Goal: Transaction & Acquisition: Book appointment/travel/reservation

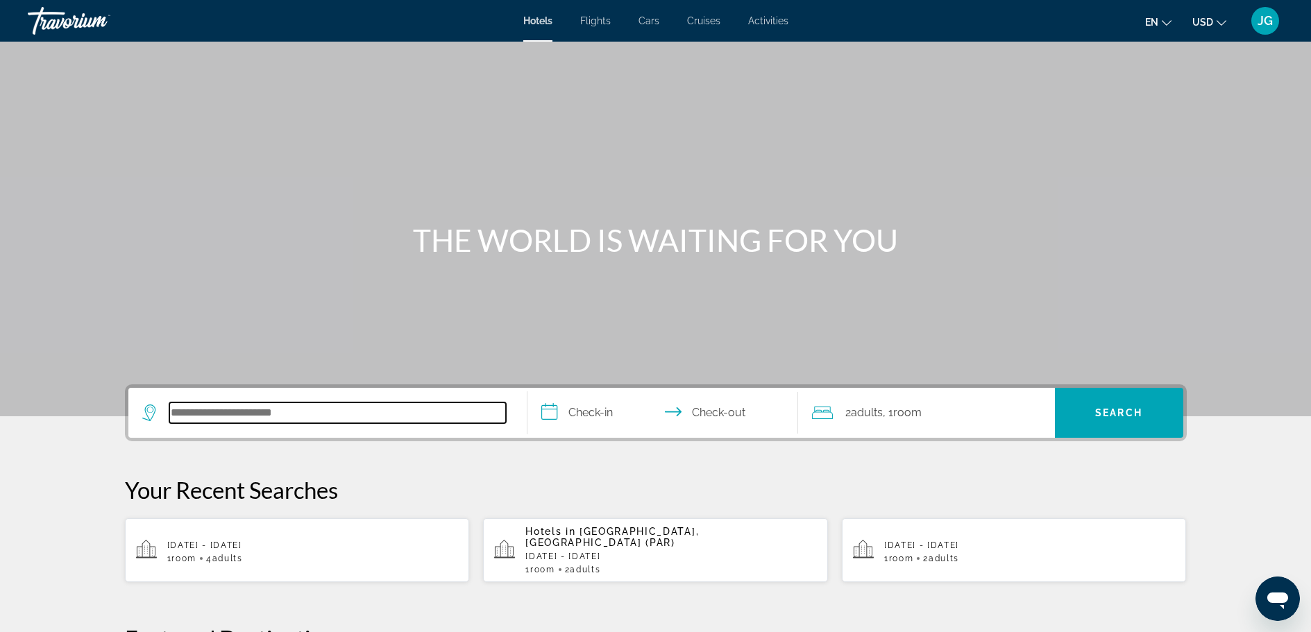
click at [227, 415] on input "Search hotel destination" at bounding box center [337, 413] width 337 height 21
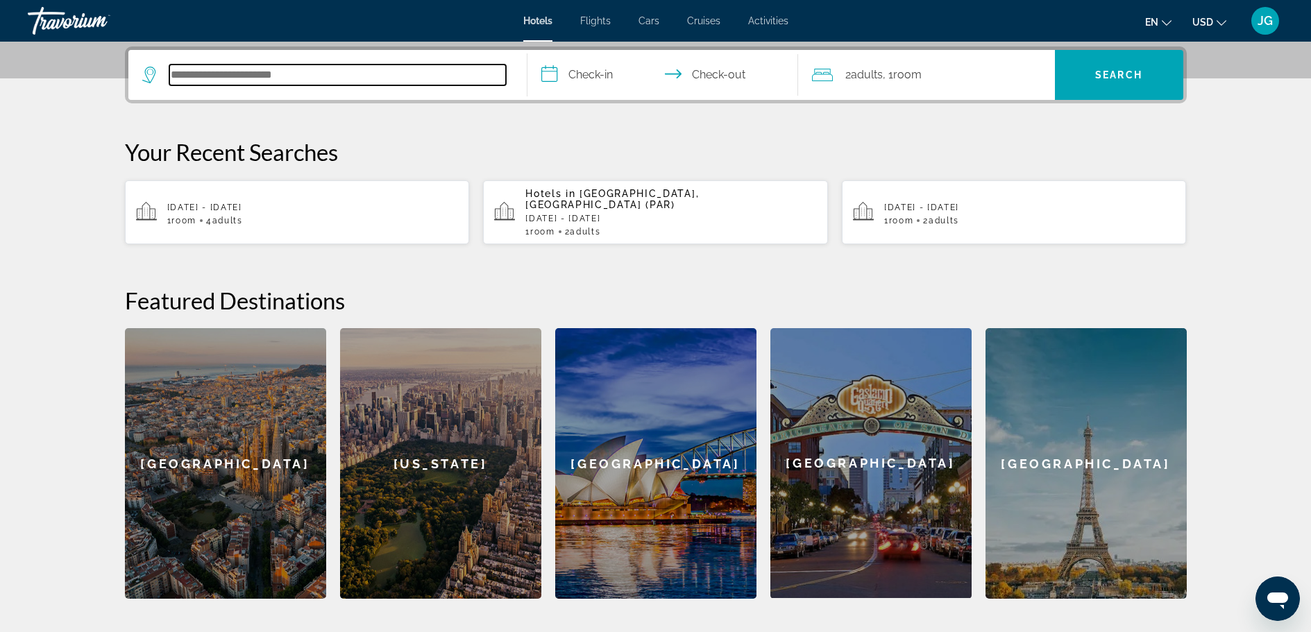
scroll to position [339, 0]
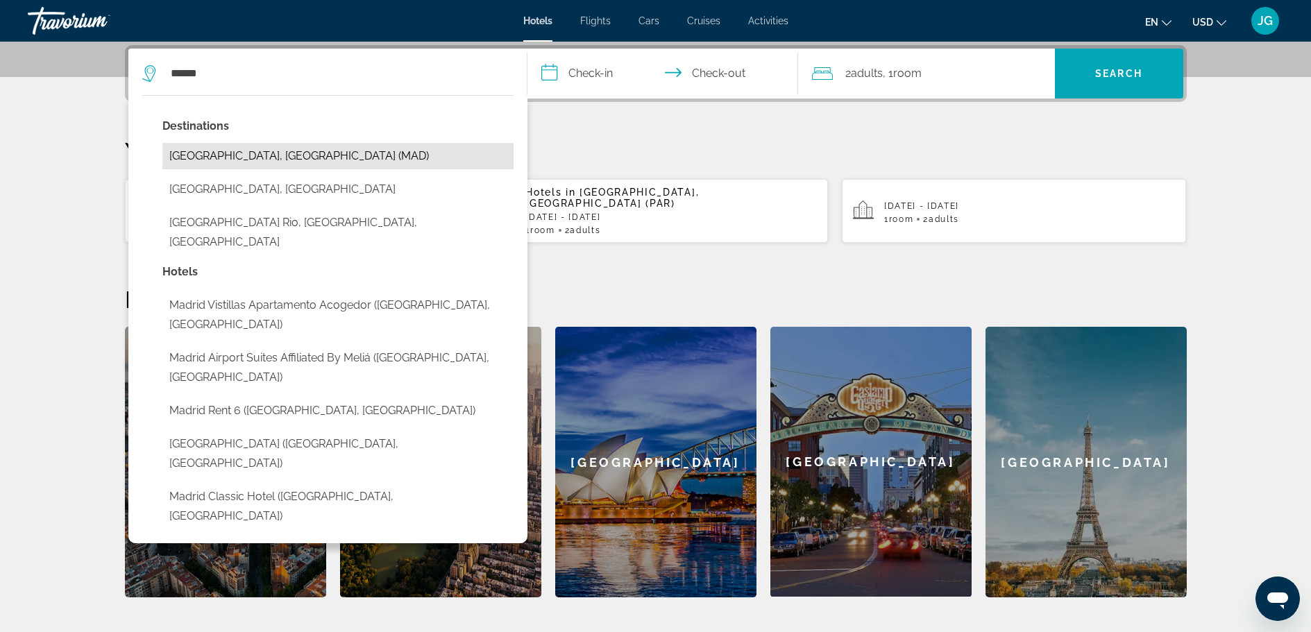
click at [221, 158] on button "[GEOGRAPHIC_DATA], [GEOGRAPHIC_DATA] (MAD)" at bounding box center [337, 156] width 351 height 26
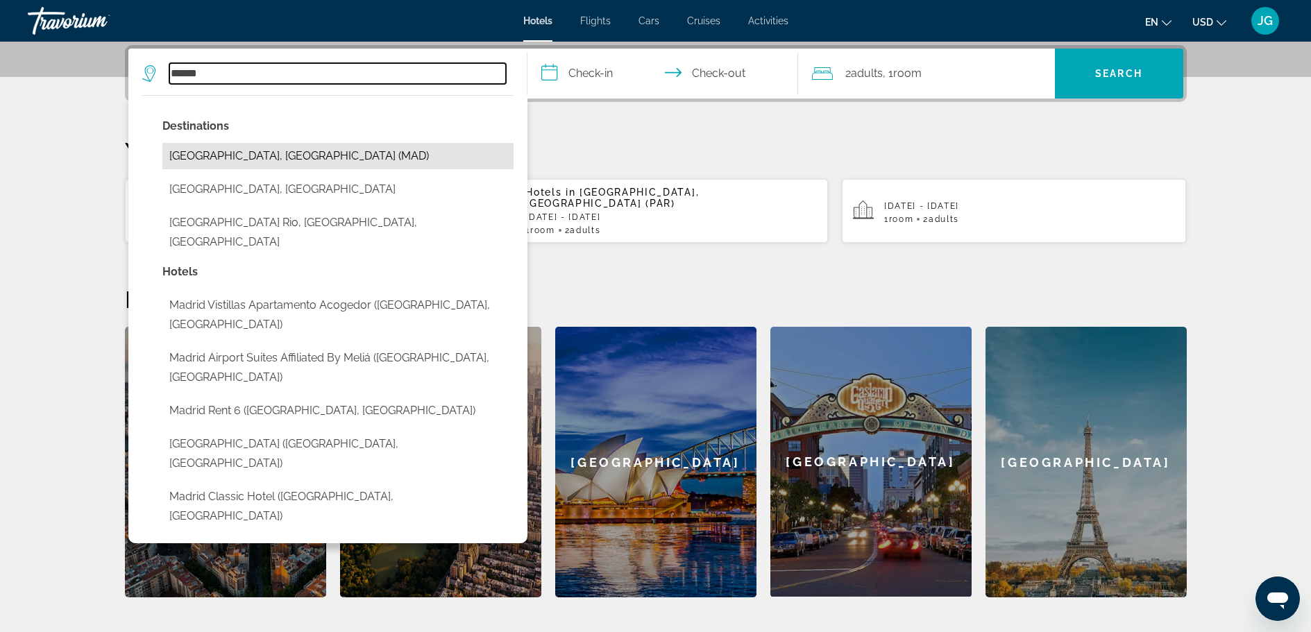
type input "**********"
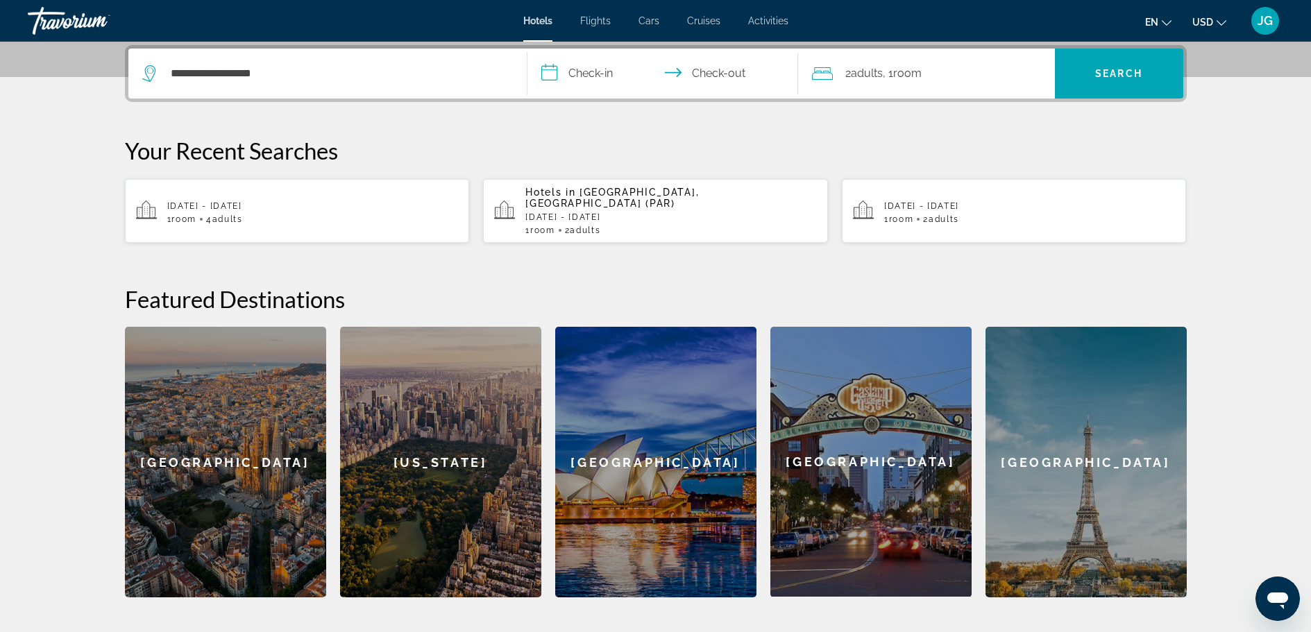
click at [600, 73] on input "**********" at bounding box center [666, 76] width 276 height 54
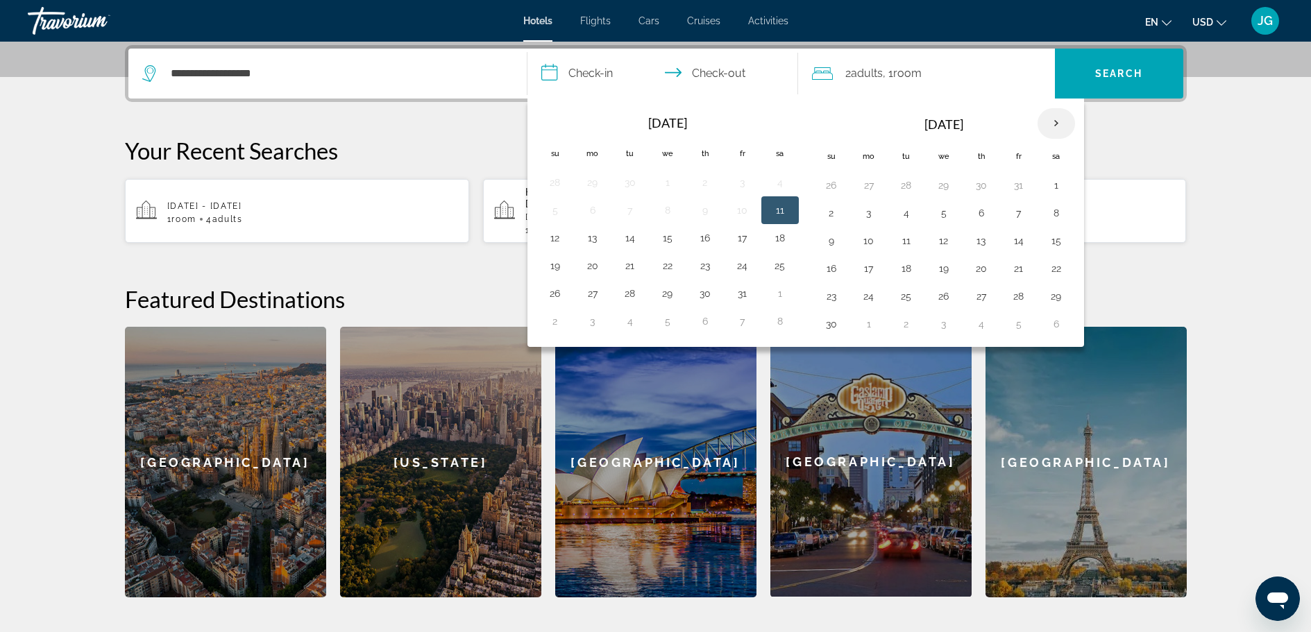
click at [1055, 122] on th "Next month" at bounding box center [1056, 123] width 37 height 31
click at [1013, 185] on button "5" at bounding box center [1019, 185] width 22 height 19
click at [870, 211] on button "8" at bounding box center [869, 212] width 22 height 19
type input "**********"
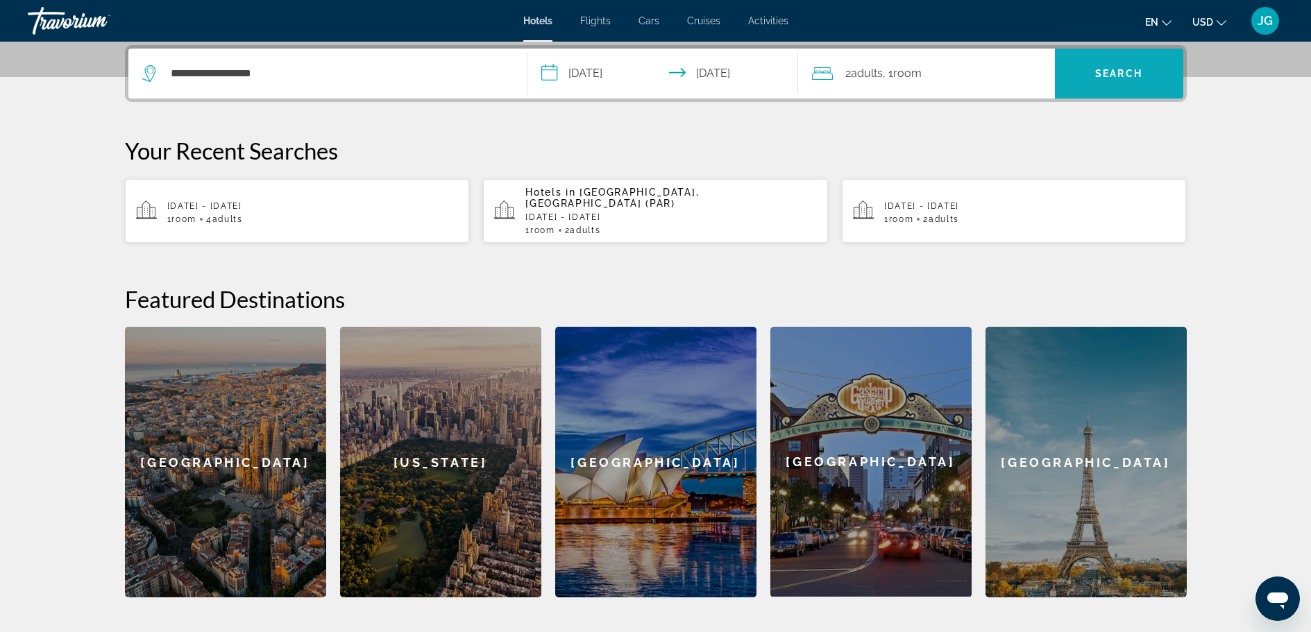
click at [1120, 71] on span "Search" at bounding box center [1118, 73] width 47 height 11
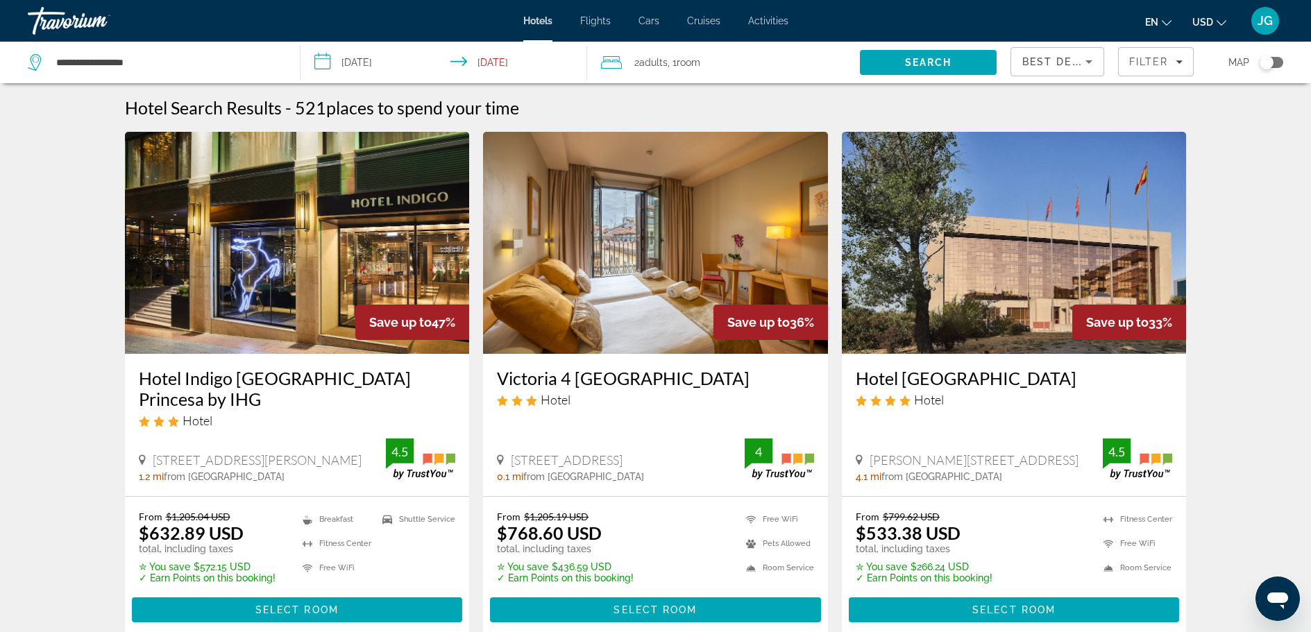
click at [1170, 27] on button "en English Español Français Italiano Português русский" at bounding box center [1158, 22] width 26 height 20
click at [1132, 76] on button "Español" at bounding box center [1131, 74] width 62 height 18
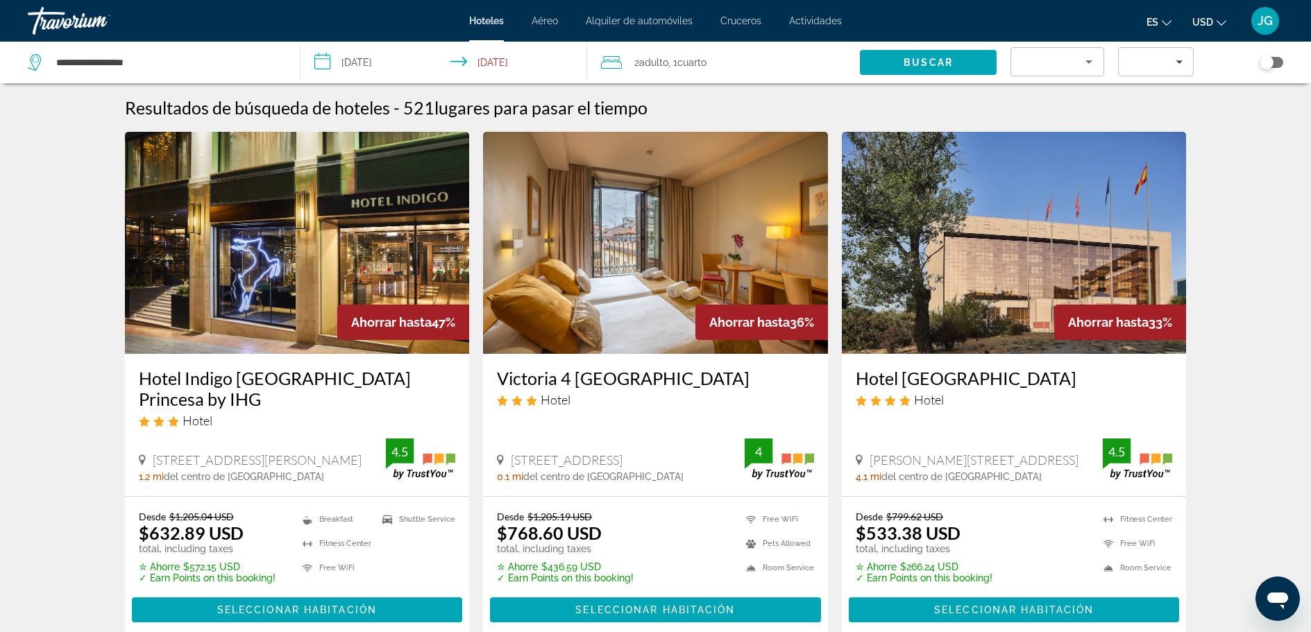
click at [1226, 17] on mat-icon "Change currency" at bounding box center [1222, 21] width 10 height 10
click at [1181, 124] on button "EUR (€)" at bounding box center [1181, 128] width 69 height 18
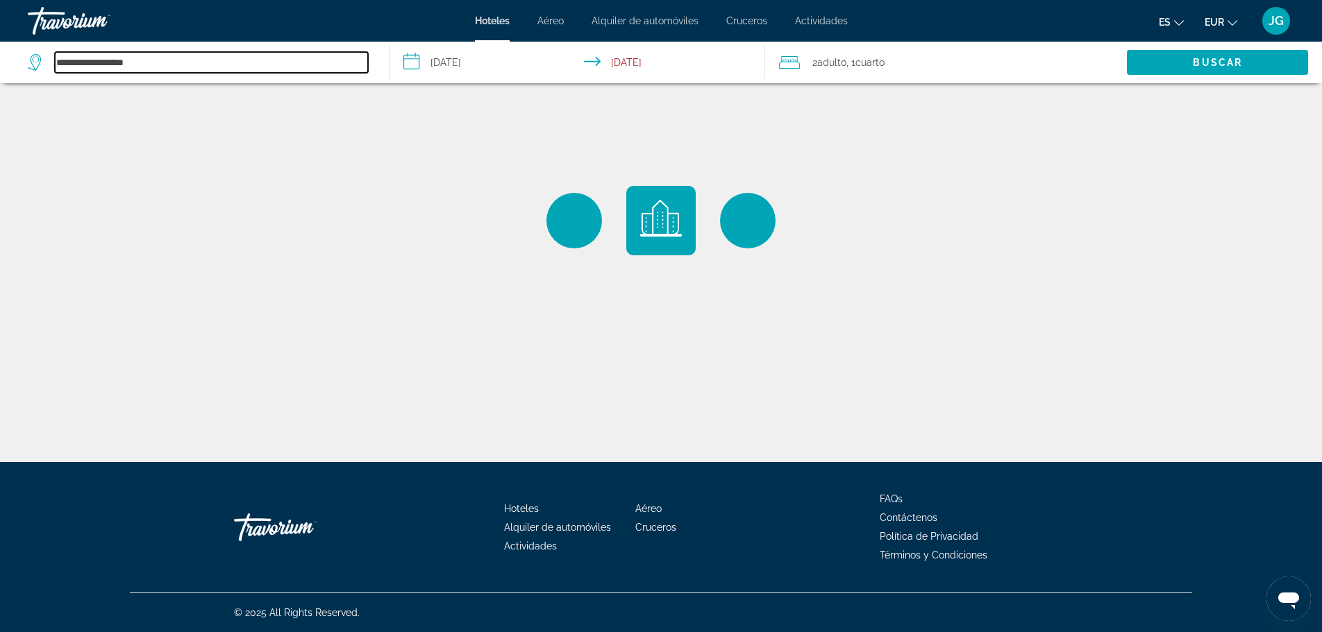
click at [157, 65] on input "**********" at bounding box center [211, 62] width 313 height 21
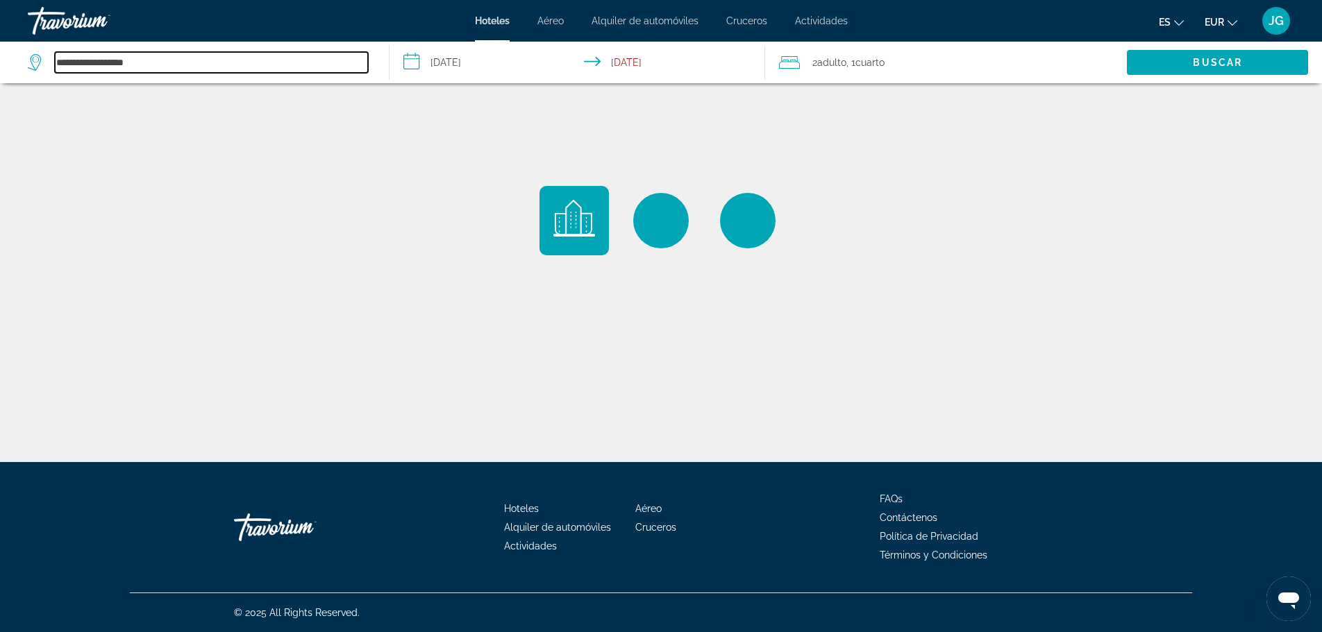
drag, startPoint x: 158, startPoint y: 65, endPoint x: -6, endPoint y: 67, distance: 163.2
click at [0, 67] on html "**********" at bounding box center [661, 316] width 1322 height 632
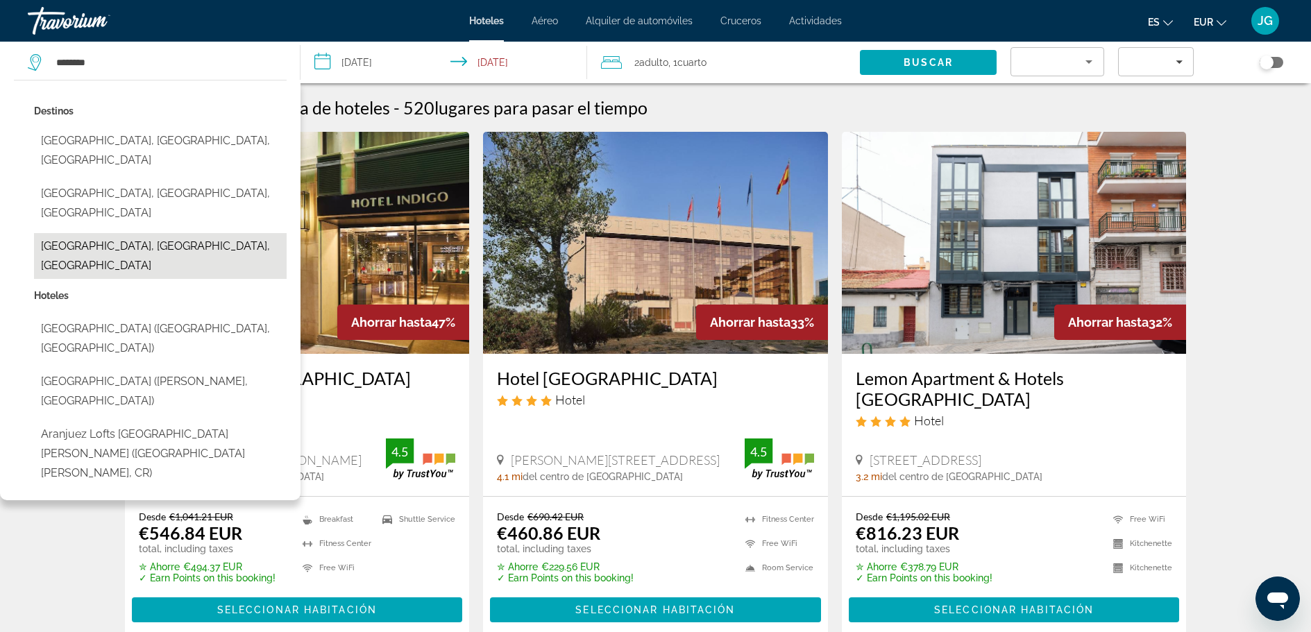
click at [124, 233] on button "[GEOGRAPHIC_DATA], [GEOGRAPHIC_DATA], [GEOGRAPHIC_DATA]" at bounding box center [160, 256] width 253 height 46
type input "**********"
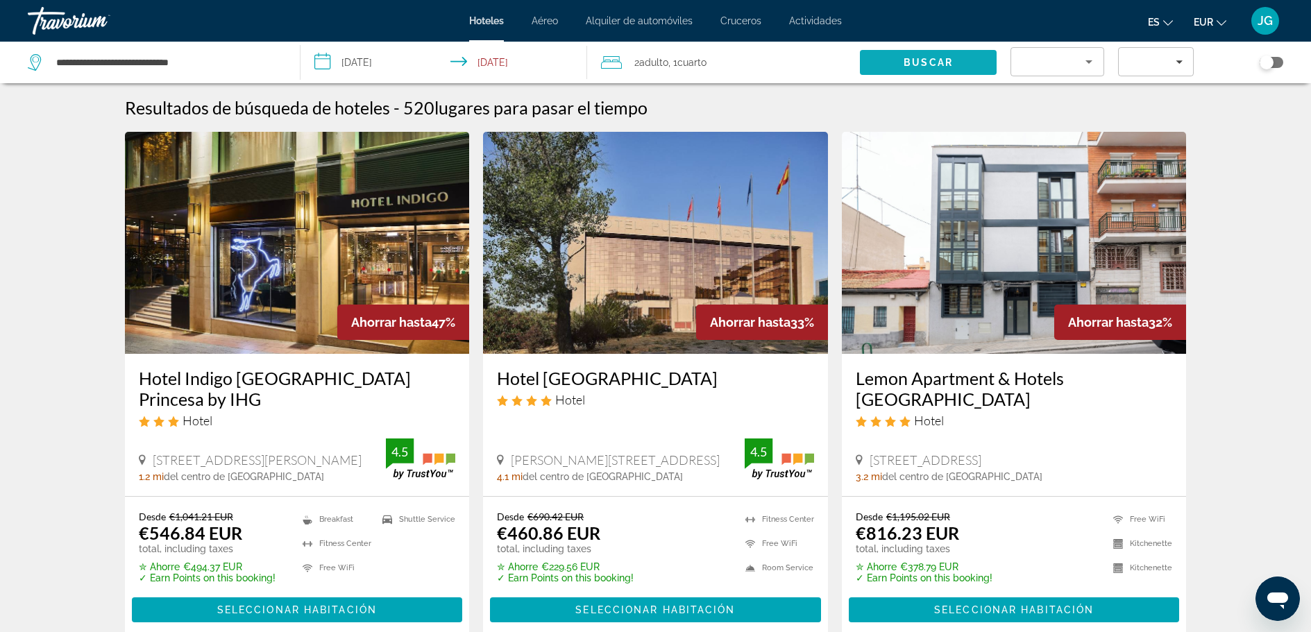
click at [923, 61] on span "Buscar" at bounding box center [928, 62] width 49 height 11
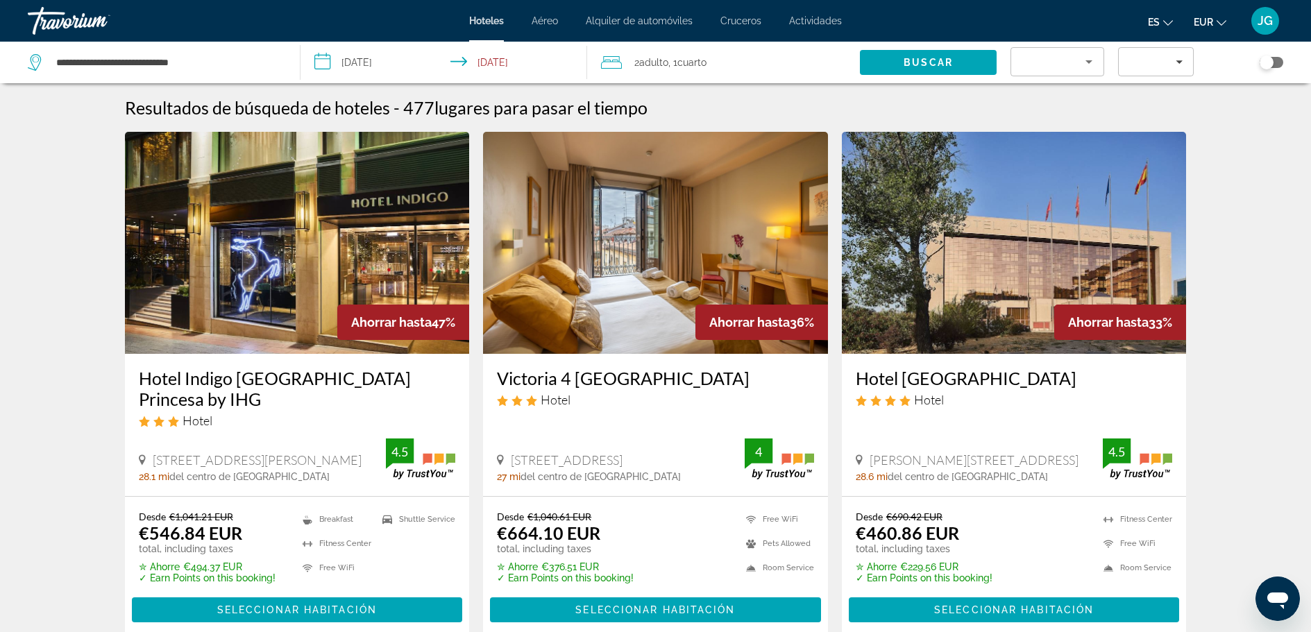
click at [1268, 65] on div "Toggle map" at bounding box center [1267, 63] width 14 height 14
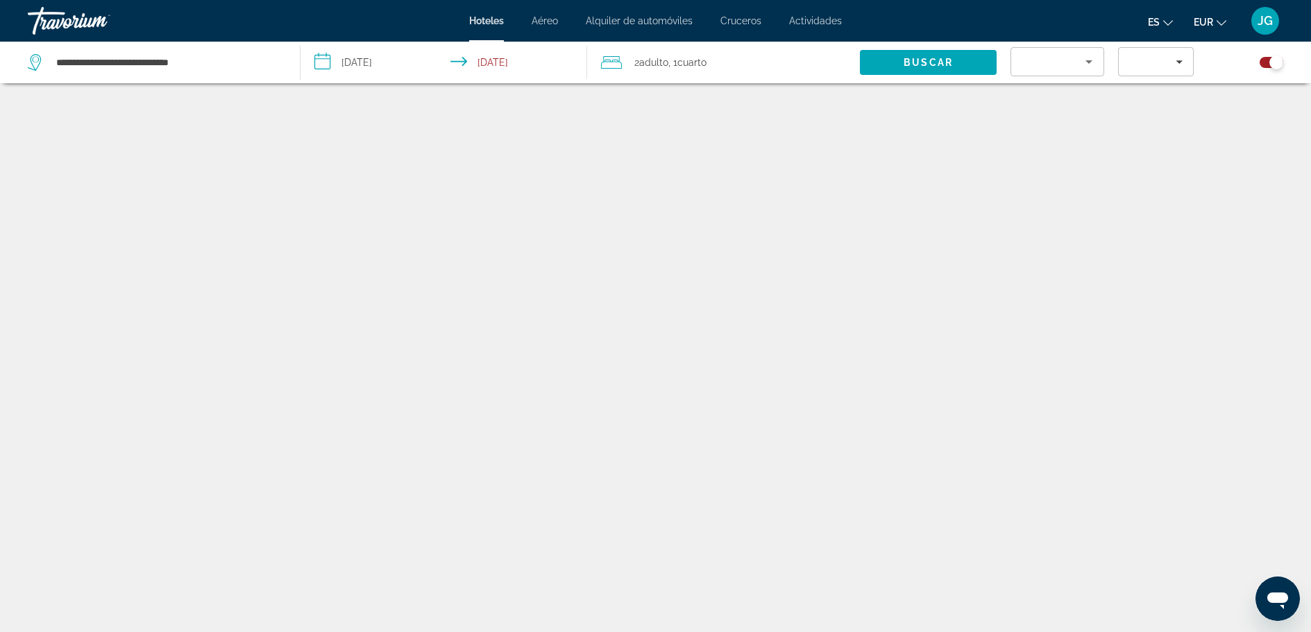
scroll to position [83, 0]
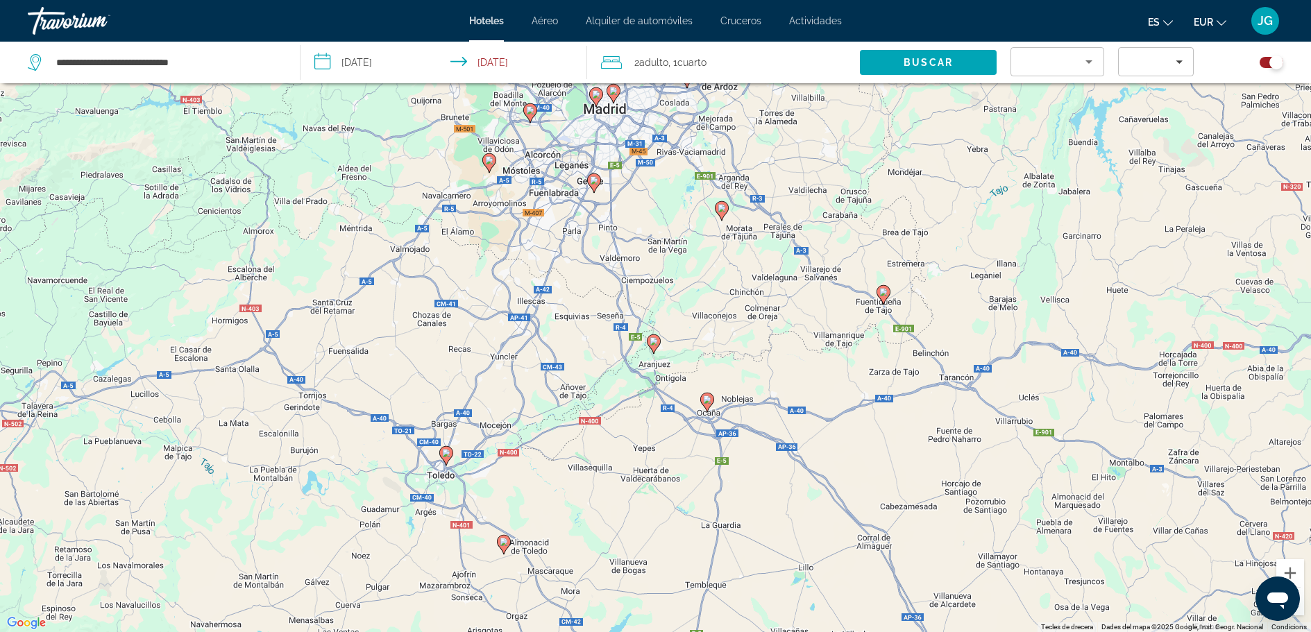
click at [657, 342] on image "Main content" at bounding box center [654, 341] width 8 height 8
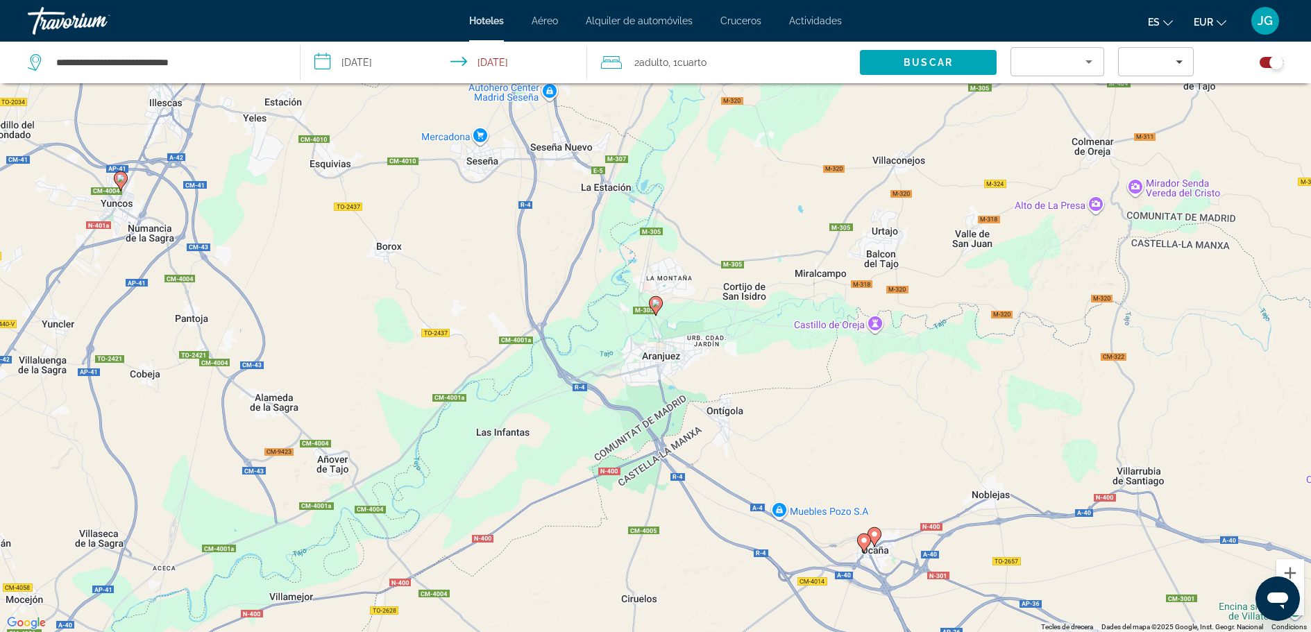
click at [653, 305] on image "Main content" at bounding box center [656, 303] width 8 height 8
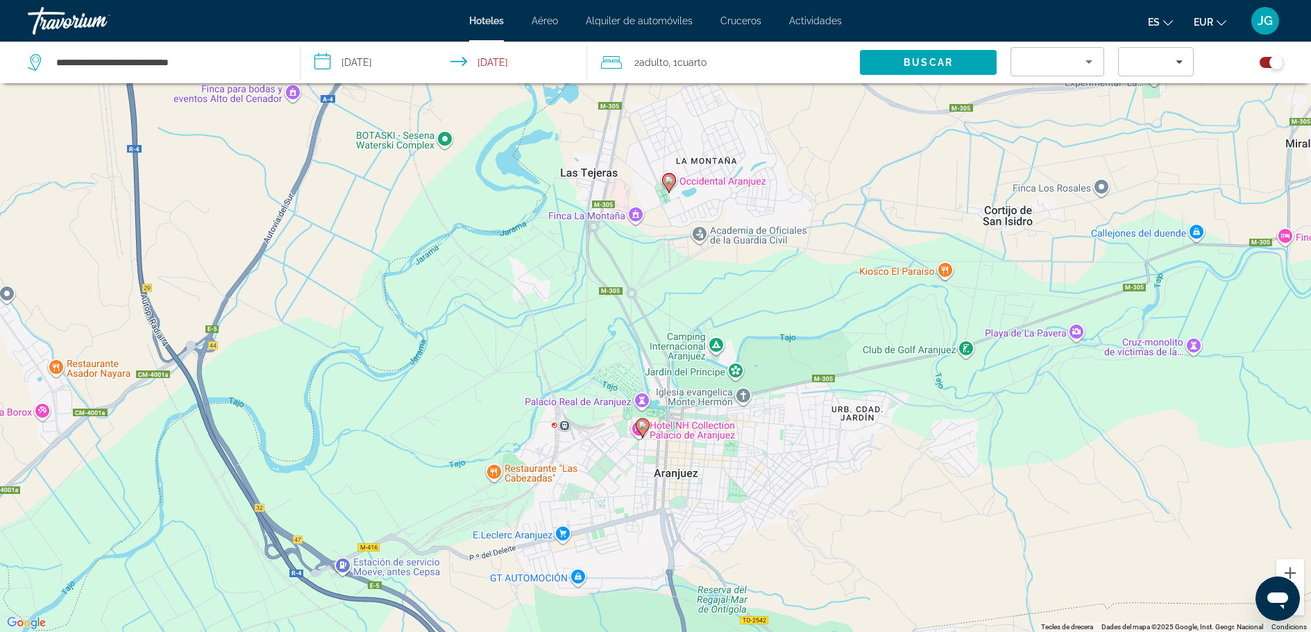
click at [691, 432] on div "Per navegar, prem les tecles de fletxa. Per activar la funció d'arrossegament a…" at bounding box center [655, 316] width 1311 height 632
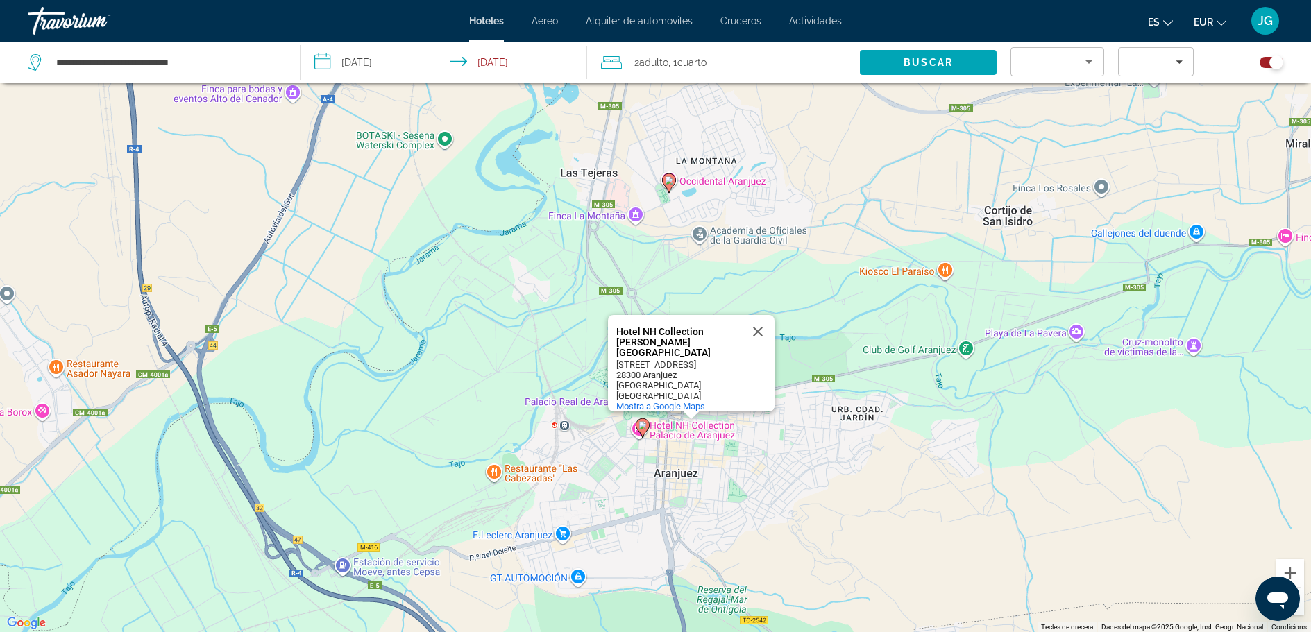
click at [641, 333] on div "Hotel NH Collection [PERSON_NAME][GEOGRAPHIC_DATA]" at bounding box center [678, 342] width 125 height 31
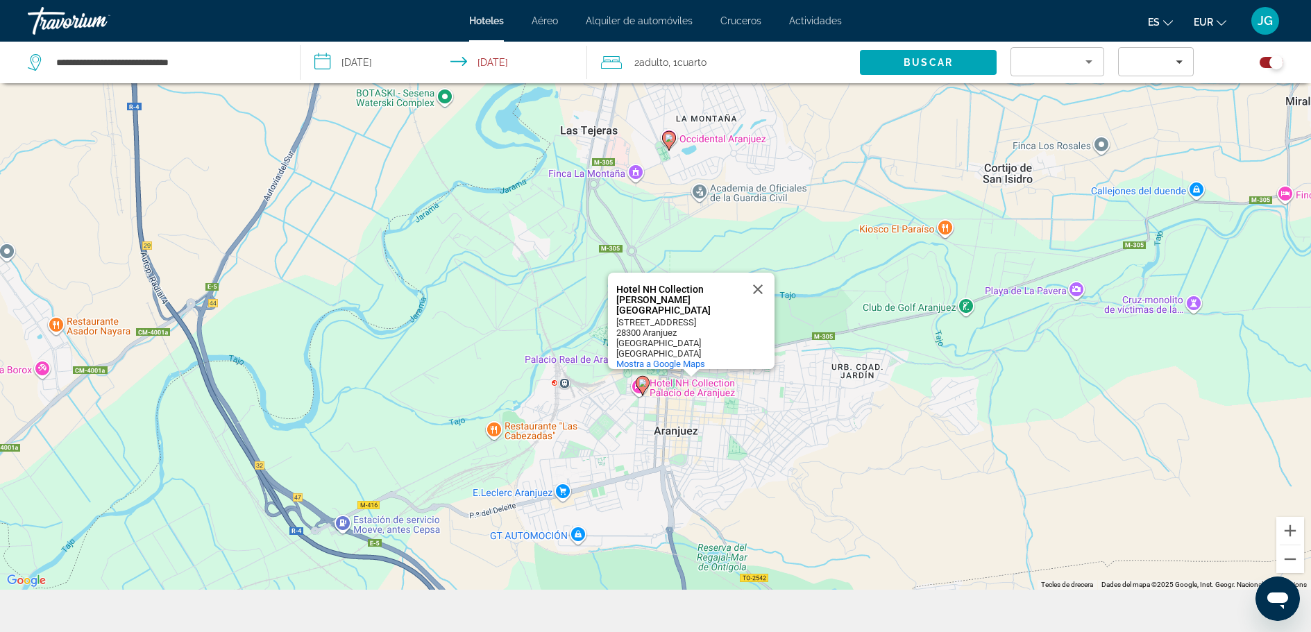
scroll to position [167, 0]
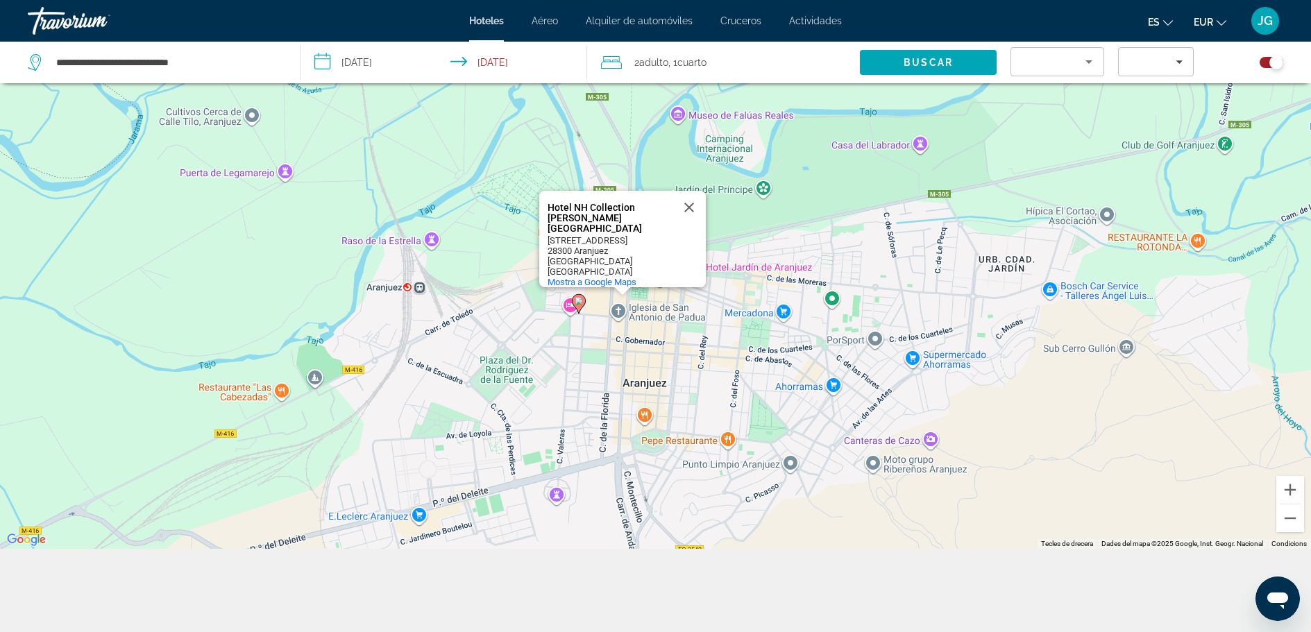
click at [592, 224] on div "Hotel NH Collection [PERSON_NAME][GEOGRAPHIC_DATA]" at bounding box center [610, 218] width 125 height 31
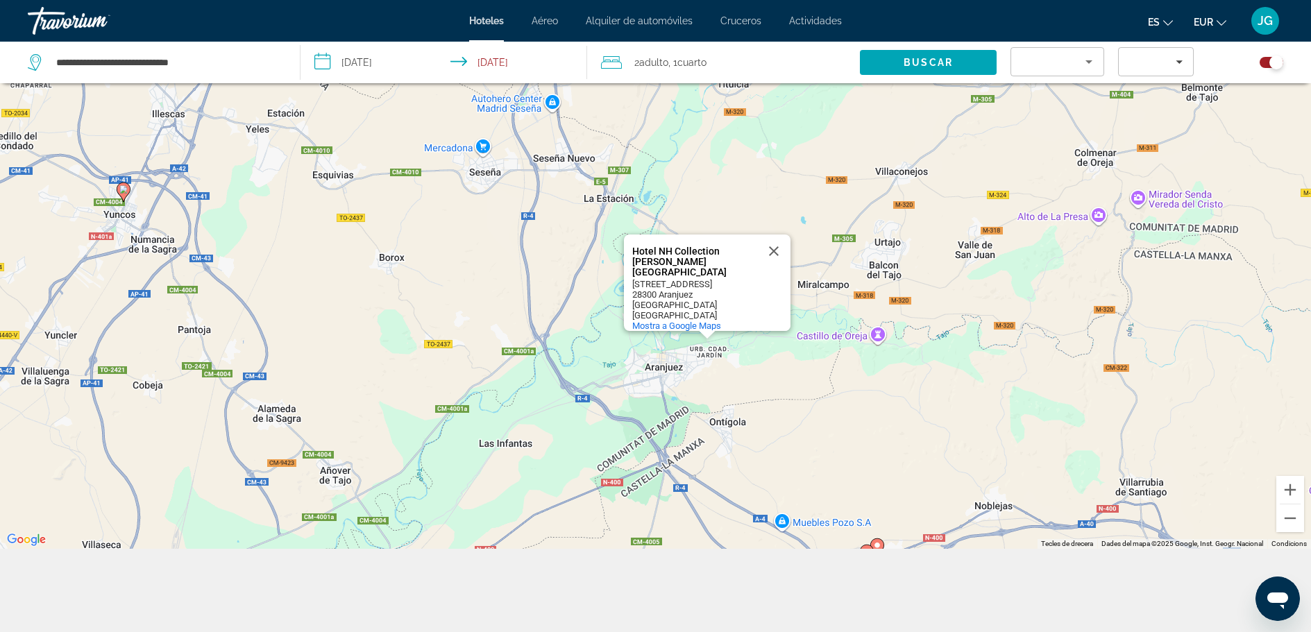
click at [1270, 62] on div "Toggle map" at bounding box center [1277, 63] width 14 height 14
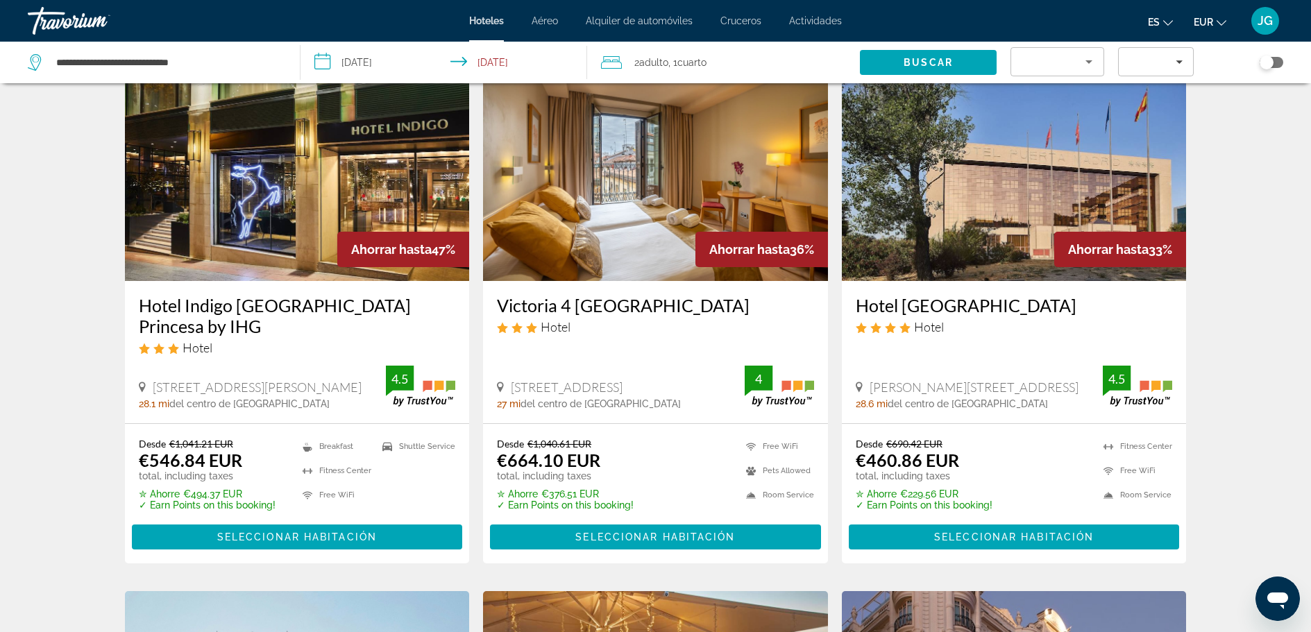
scroll to position [0, 0]
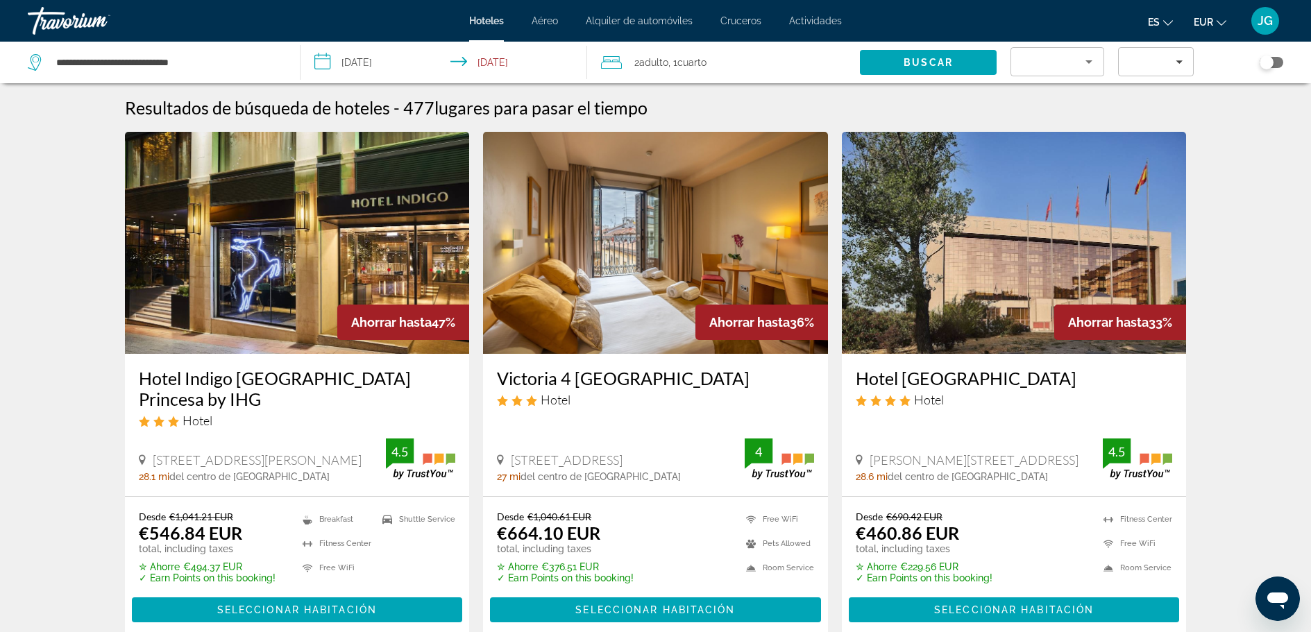
click at [1092, 63] on icon "Sort by" at bounding box center [1089, 61] width 17 height 17
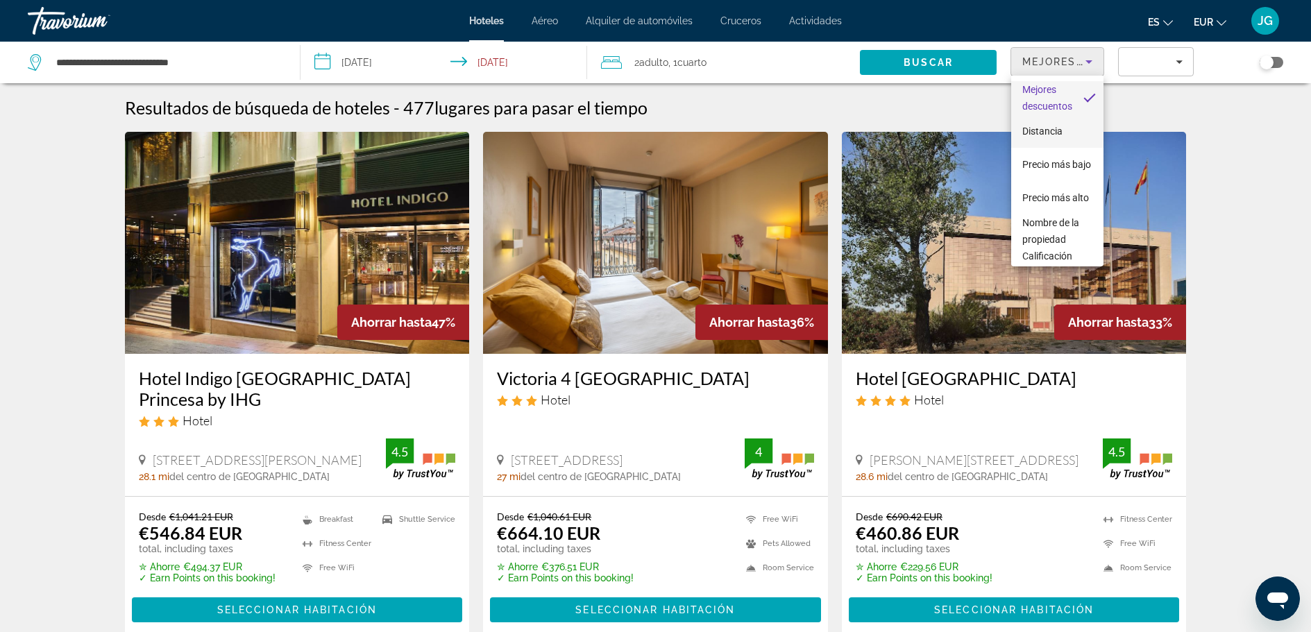
click at [1047, 132] on span "Distancia" at bounding box center [1043, 131] width 40 height 11
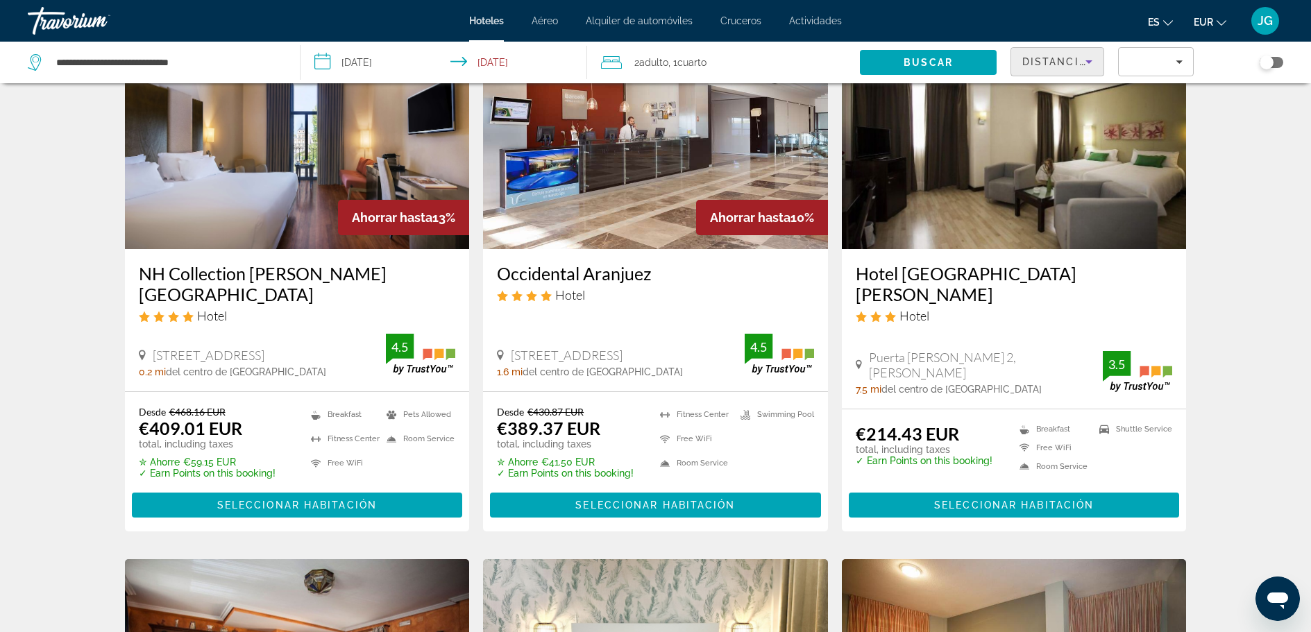
scroll to position [139, 0]
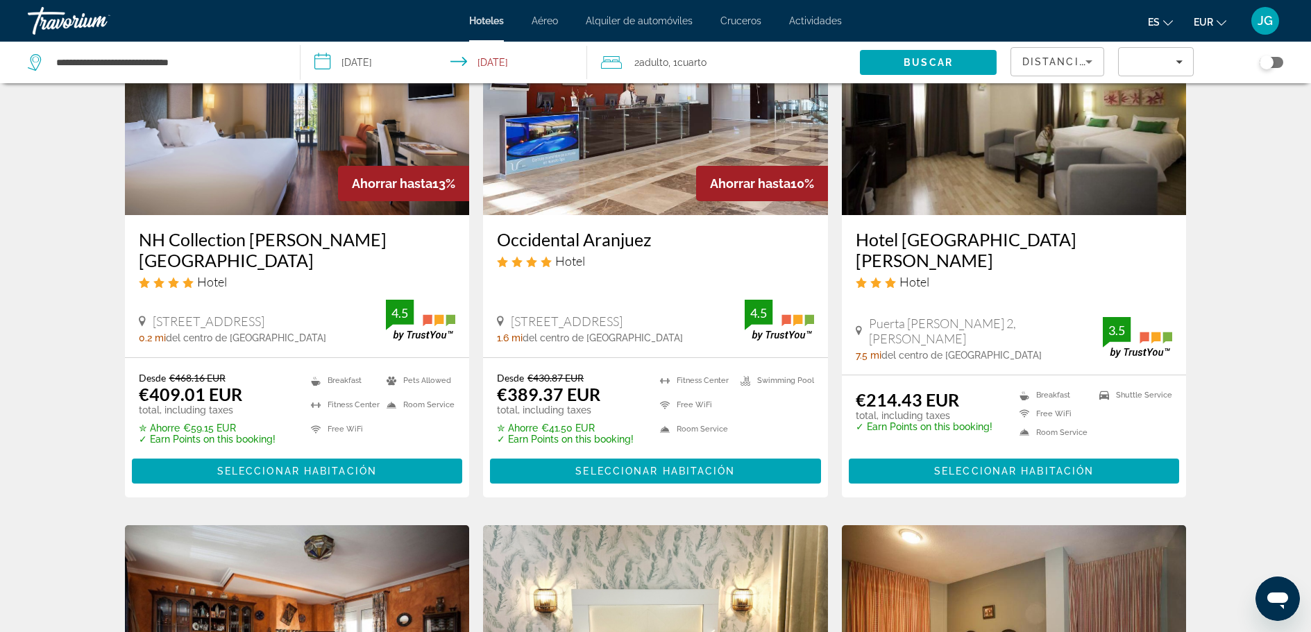
click at [296, 163] on img "Main content" at bounding box center [297, 104] width 345 height 222
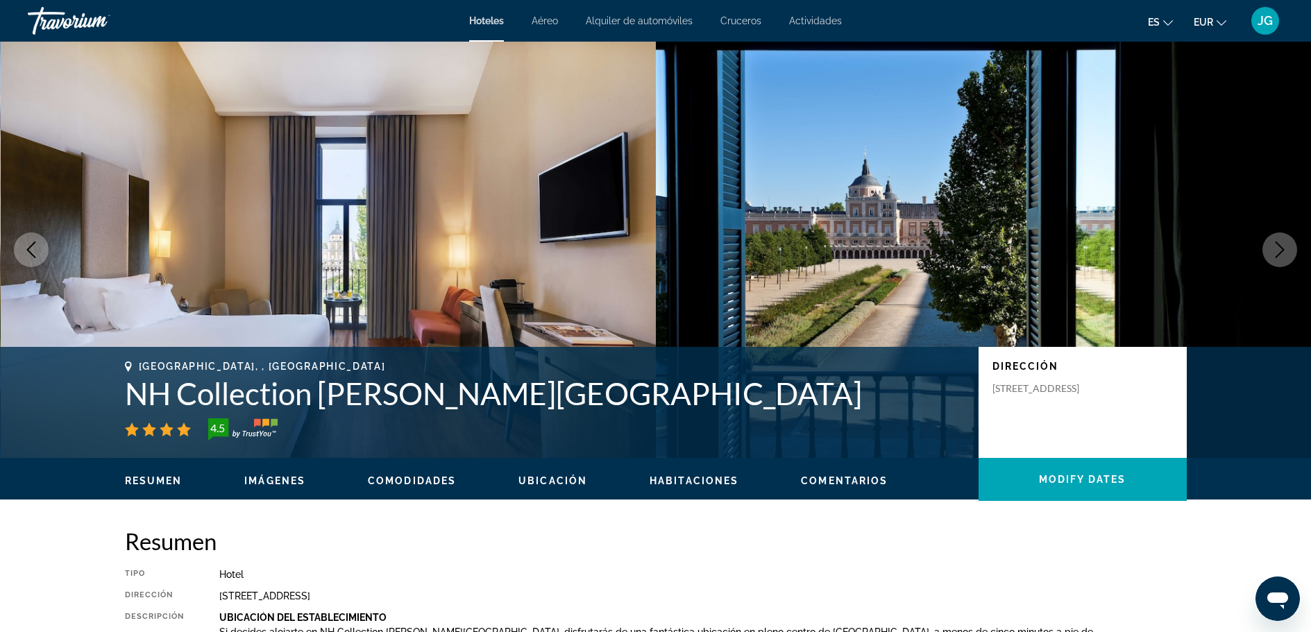
click at [1285, 246] on icon "Next image" at bounding box center [1280, 250] width 17 height 17
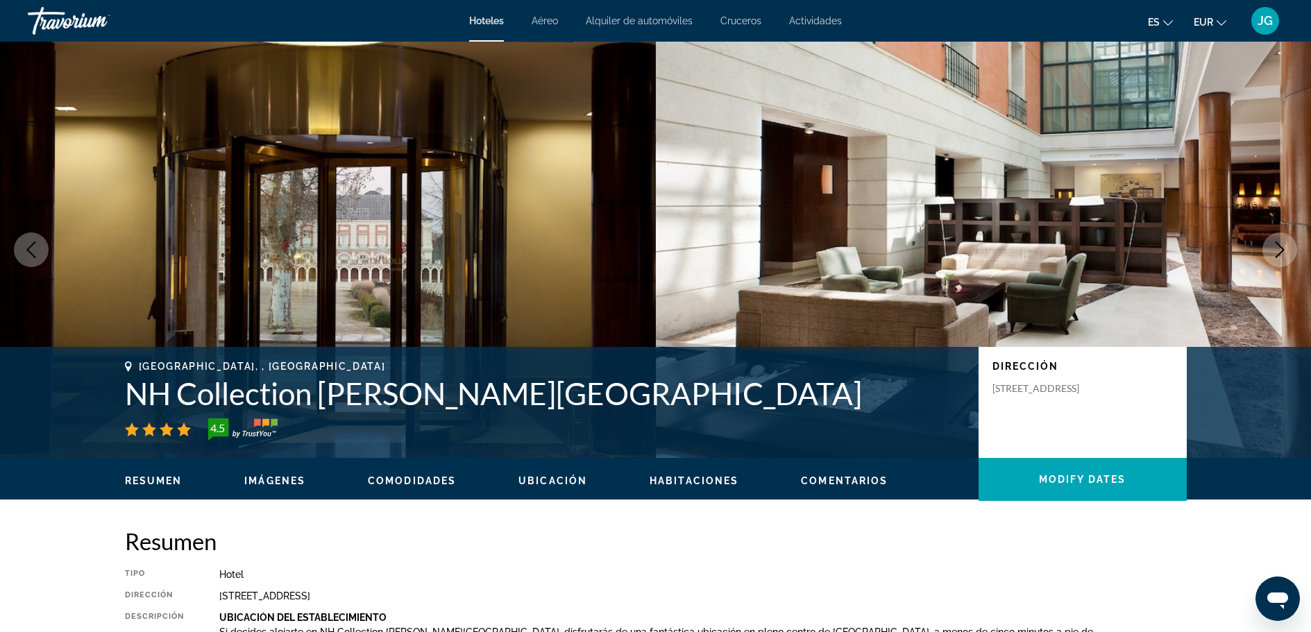
click at [1285, 246] on icon "Next image" at bounding box center [1280, 250] width 17 height 17
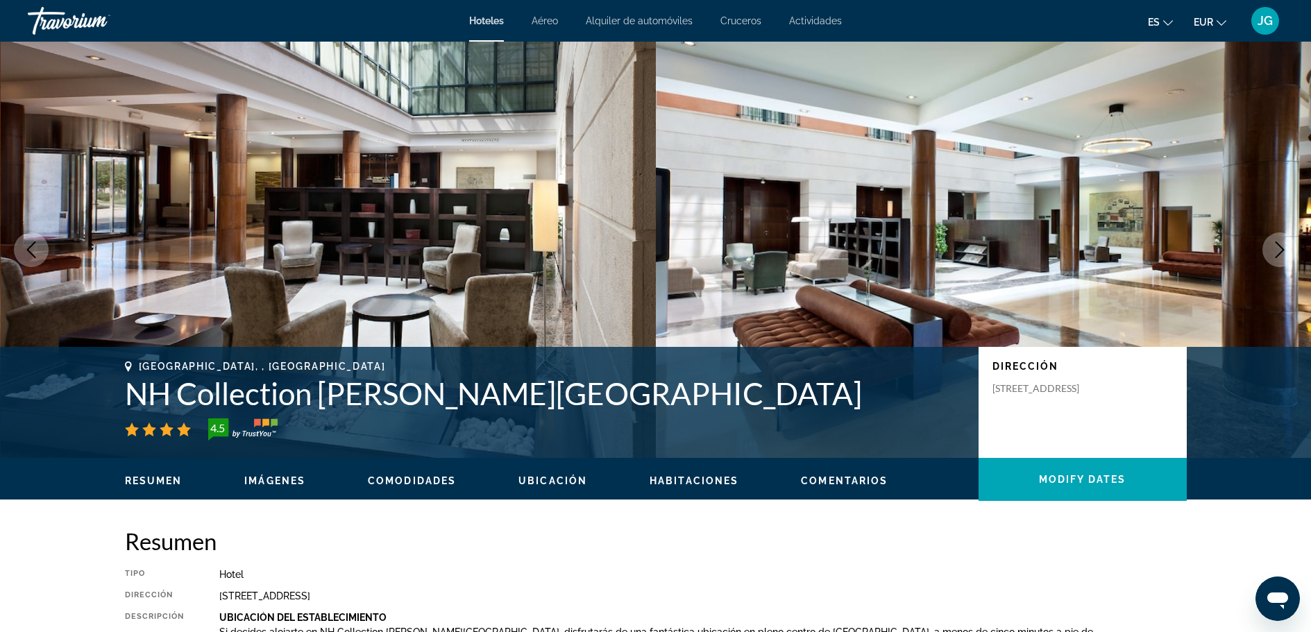
click at [1285, 246] on icon "Next image" at bounding box center [1280, 250] width 17 height 17
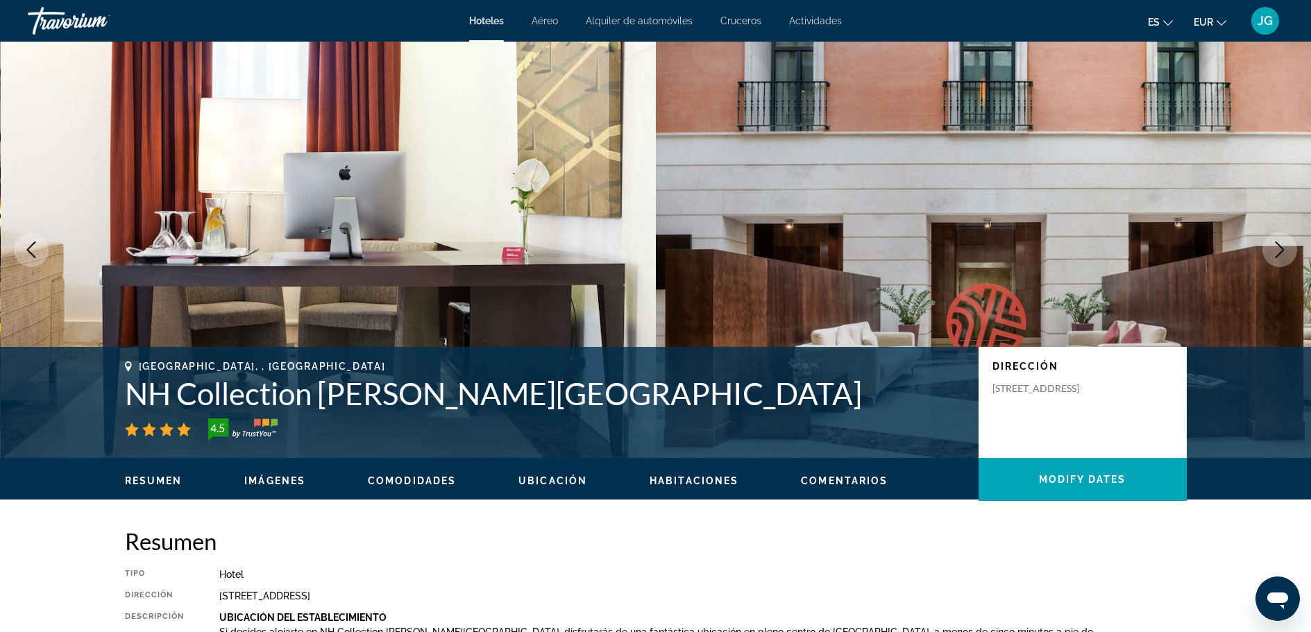
click at [1285, 246] on icon "Next image" at bounding box center [1280, 250] width 17 height 17
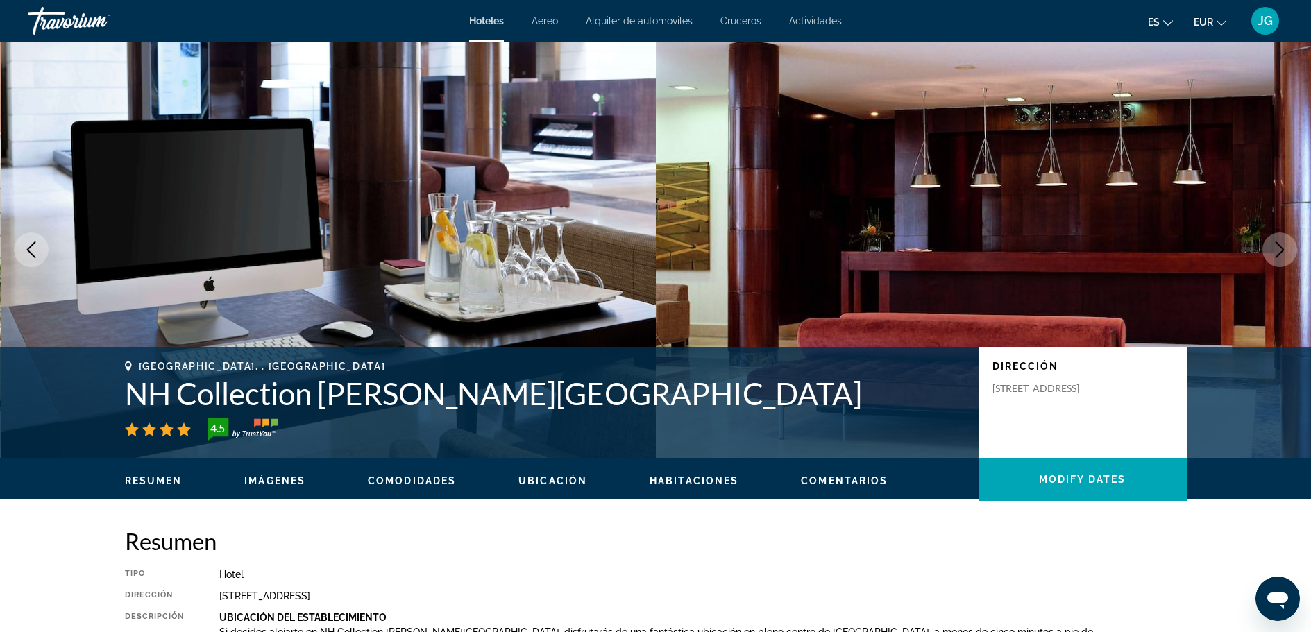
click at [1285, 246] on icon "Next image" at bounding box center [1280, 250] width 17 height 17
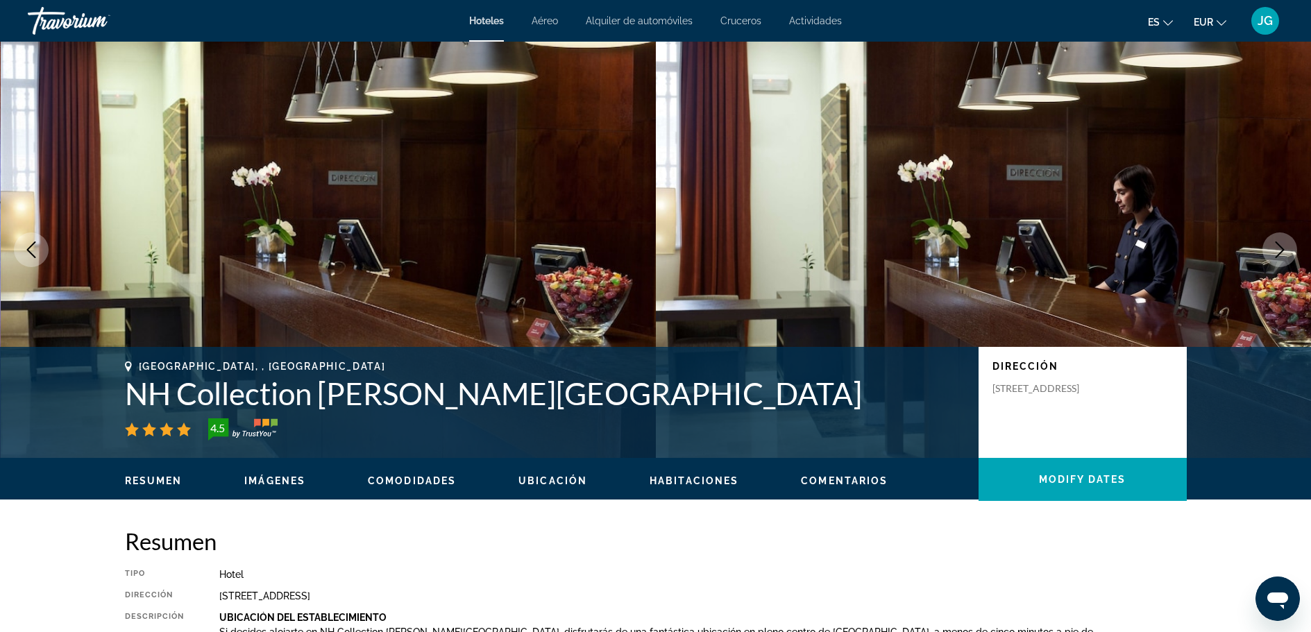
click at [1285, 246] on icon "Next image" at bounding box center [1280, 250] width 17 height 17
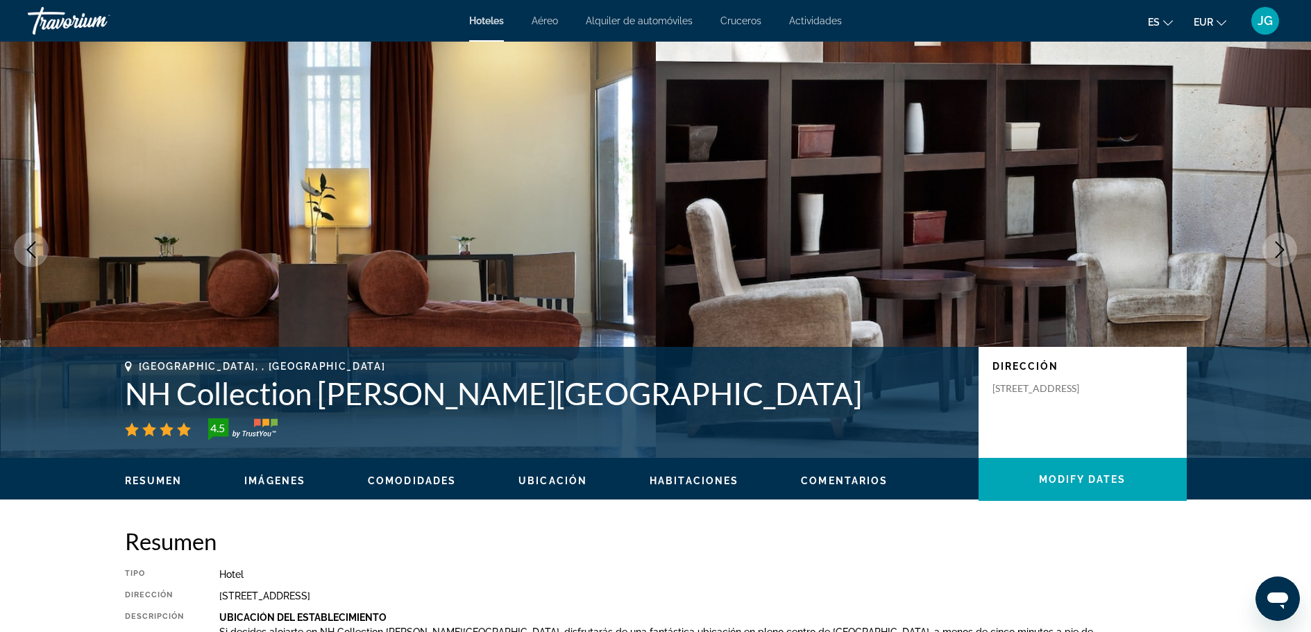
click at [1285, 246] on icon "Next image" at bounding box center [1280, 250] width 17 height 17
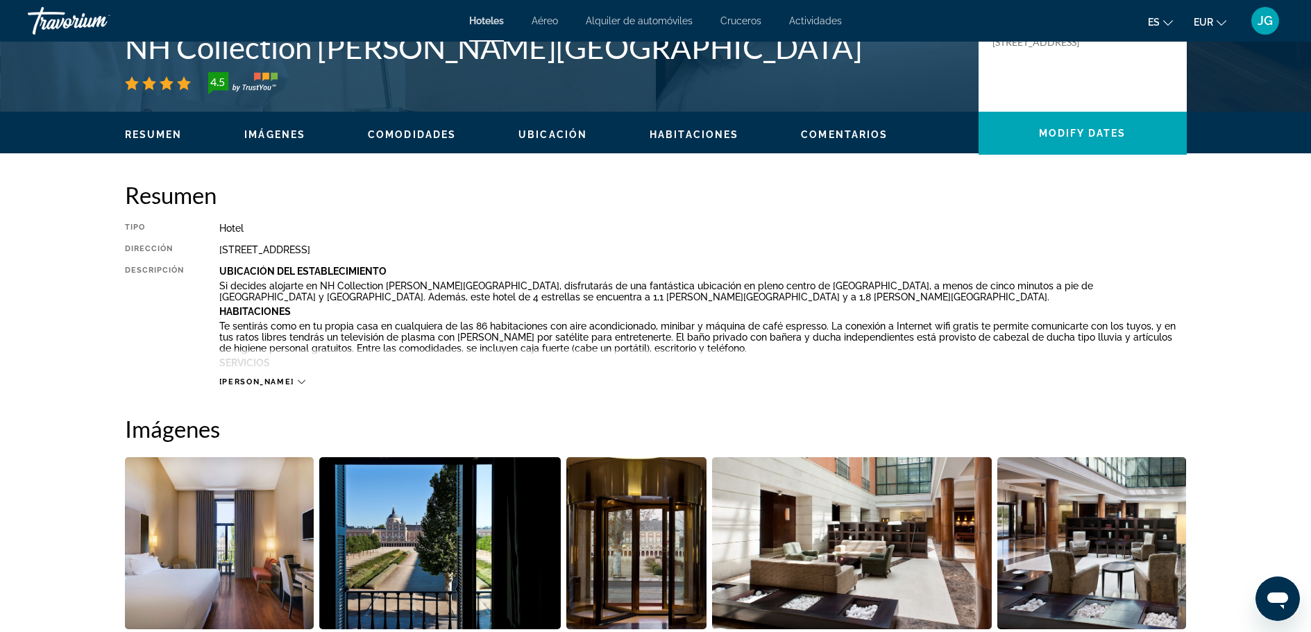
scroll to position [347, 0]
click at [298, 381] on icon "Main content" at bounding box center [302, 382] width 8 height 4
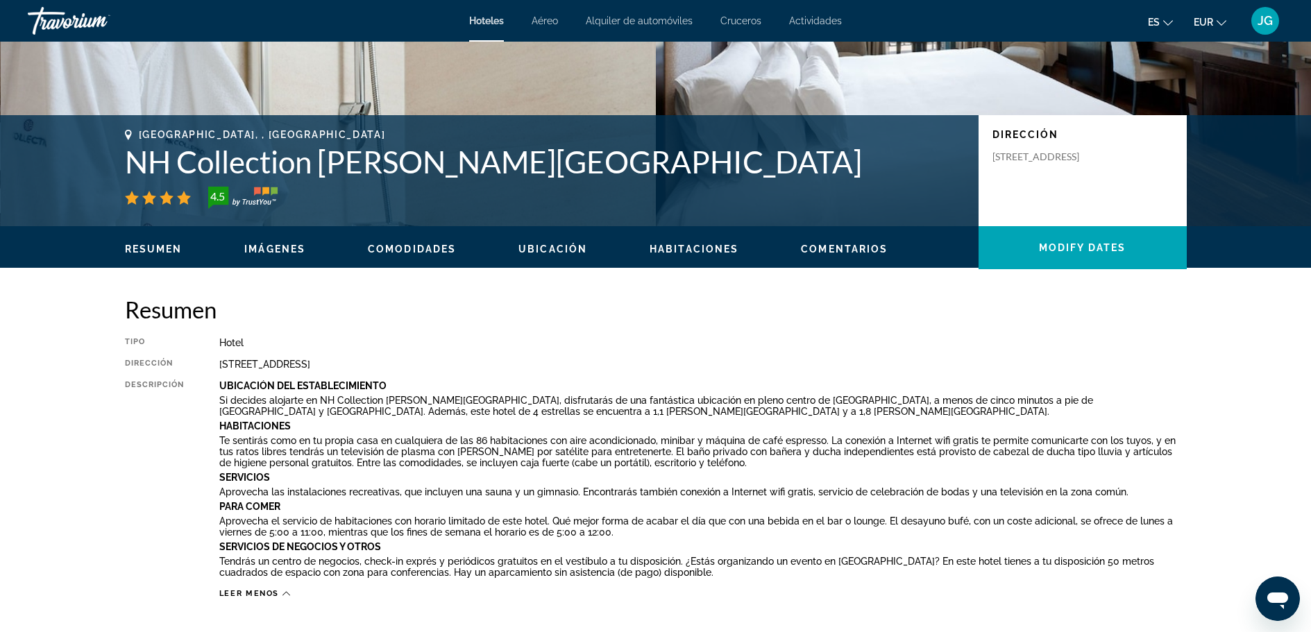
scroll to position [208, 0]
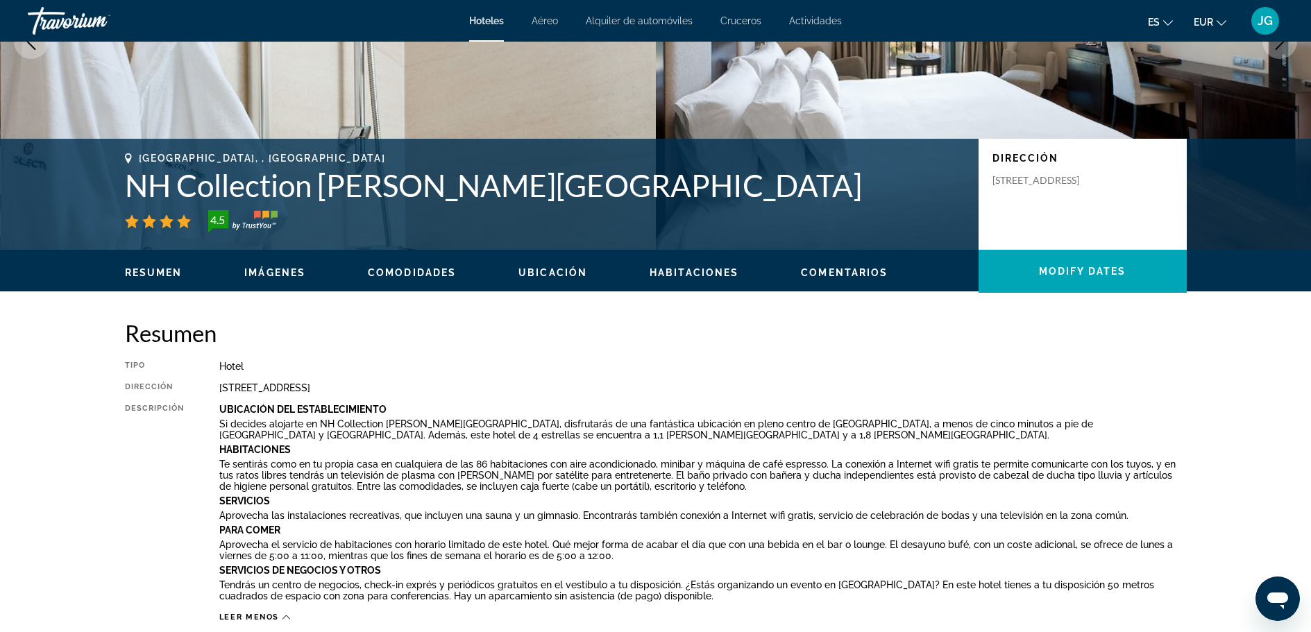
drag, startPoint x: 220, startPoint y: 389, endPoint x: 401, endPoint y: 396, distance: 180.6
click at [401, 396] on div "Tipo Hotel Dirección [STREET_ADDRESS] Descripción Ubicación Del Establecimiento…" at bounding box center [656, 492] width 1062 height 262
copy div "[STREET_ADDRESS]"
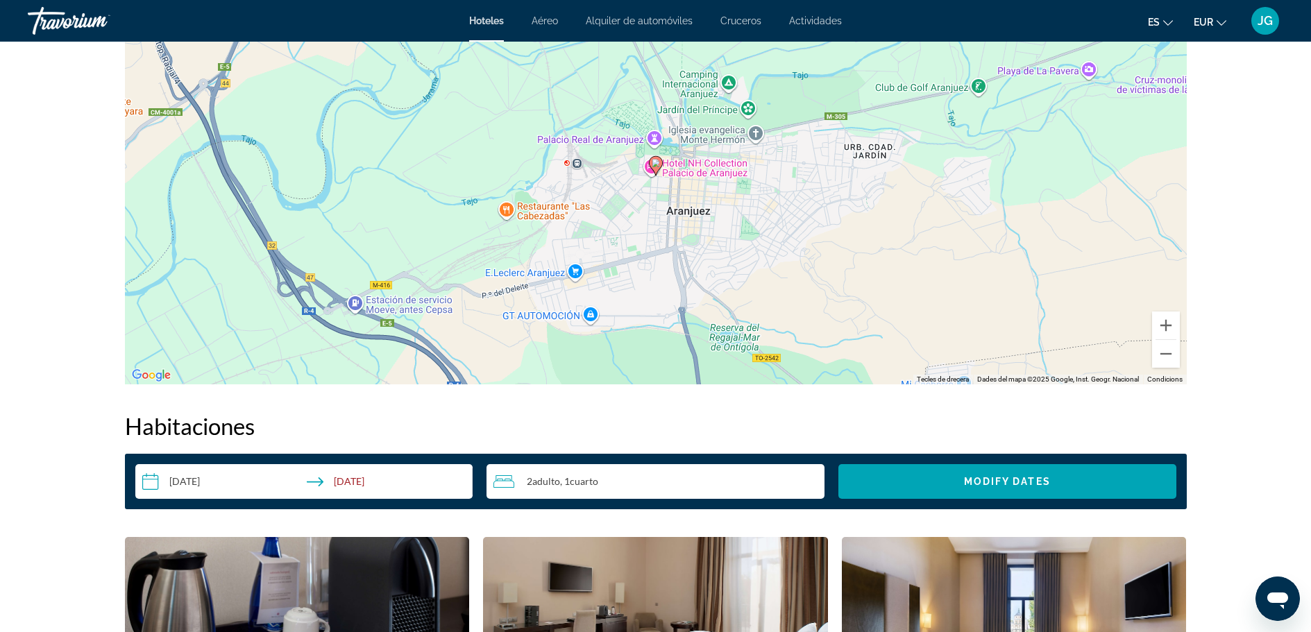
scroll to position [1319, 0]
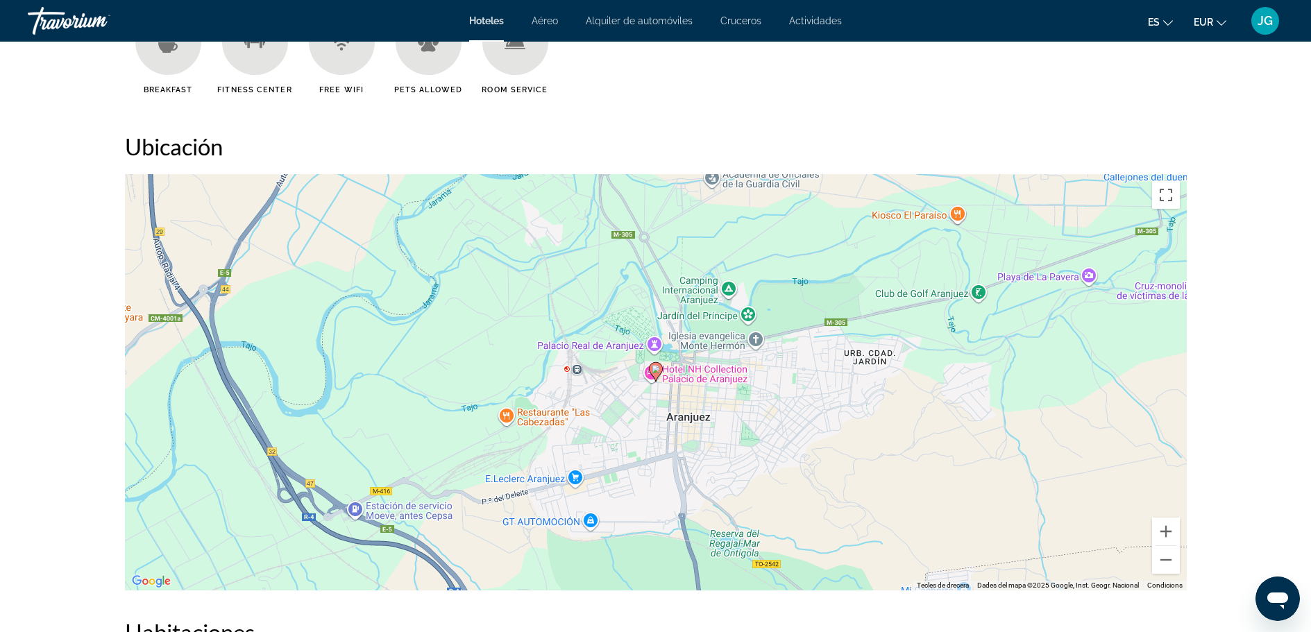
click at [709, 399] on div "Per activar la funció d'arrossegament amb el teclat, prem Alt+Retorn. Un cop la…" at bounding box center [656, 382] width 1062 height 417
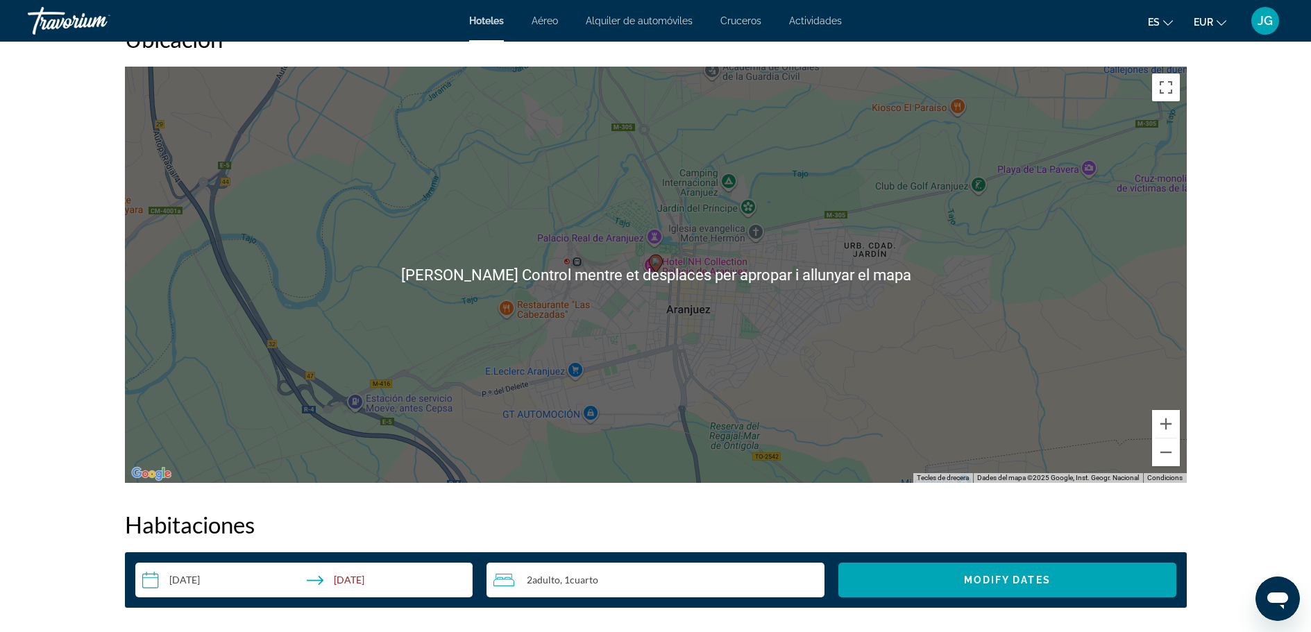
scroll to position [1527, 0]
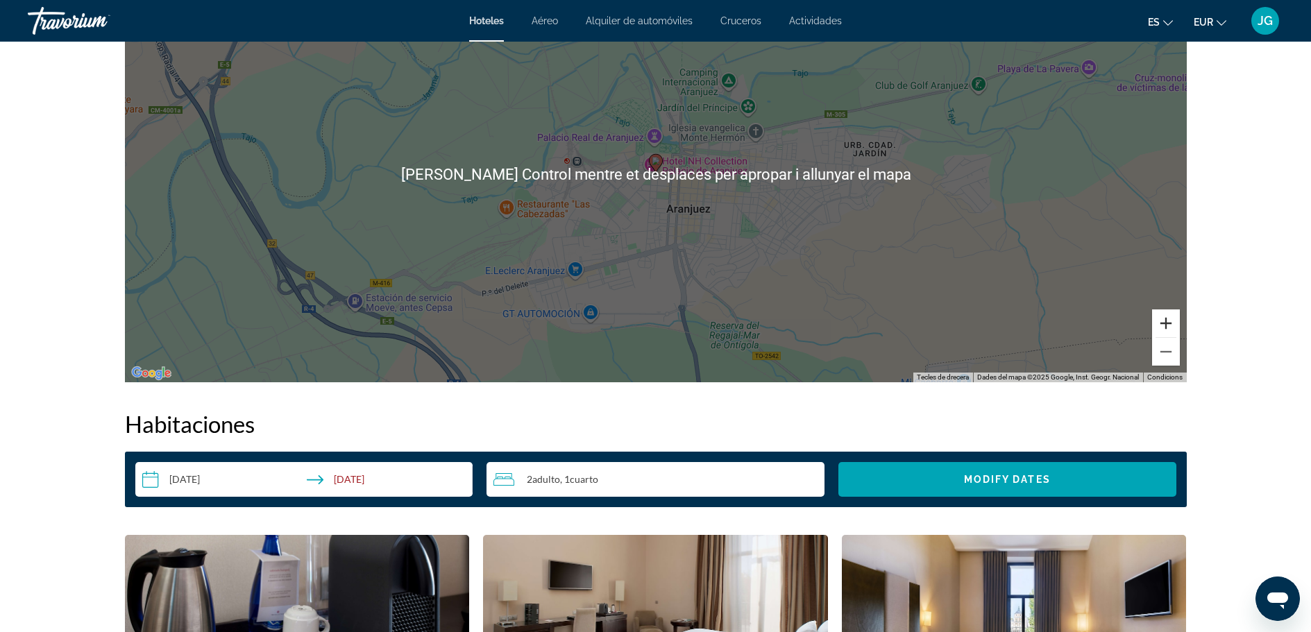
click at [1168, 325] on button "Amplia" at bounding box center [1166, 324] width 28 height 28
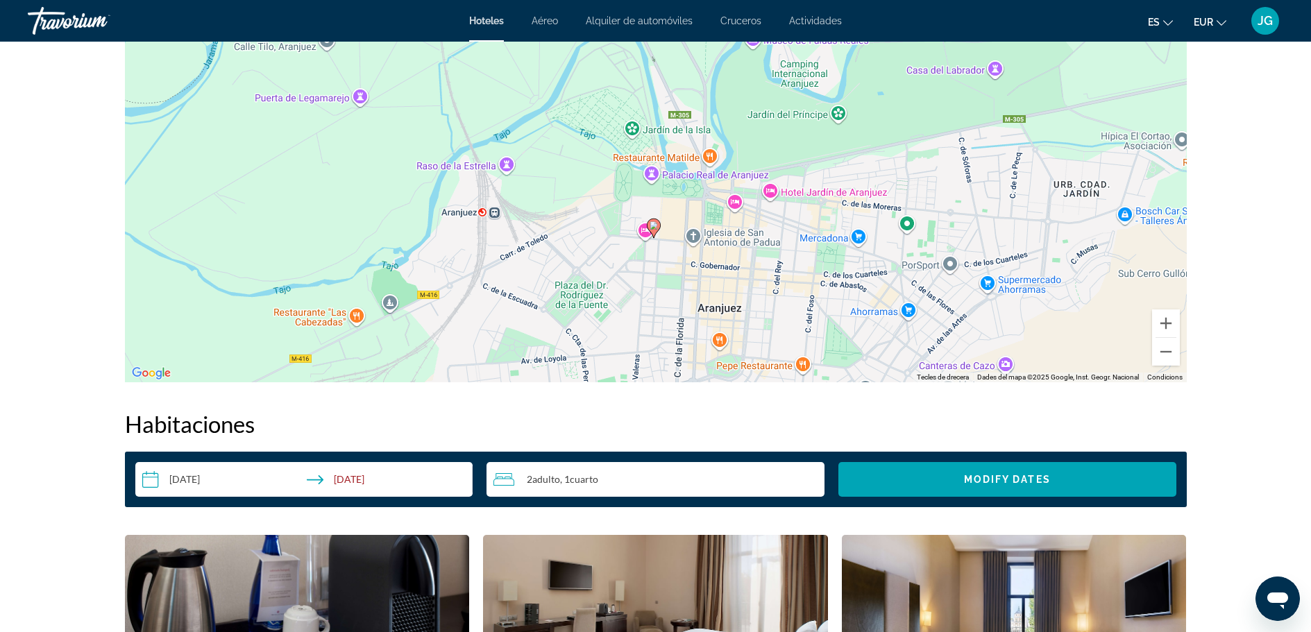
drag, startPoint x: 679, startPoint y: 214, endPoint x: 675, endPoint y: 292, distance: 77.1
click at [675, 292] on div "Per activar la funció d'arrossegament amb el teclat, prem Alt+Retorn. Un cop la…" at bounding box center [656, 174] width 1062 height 417
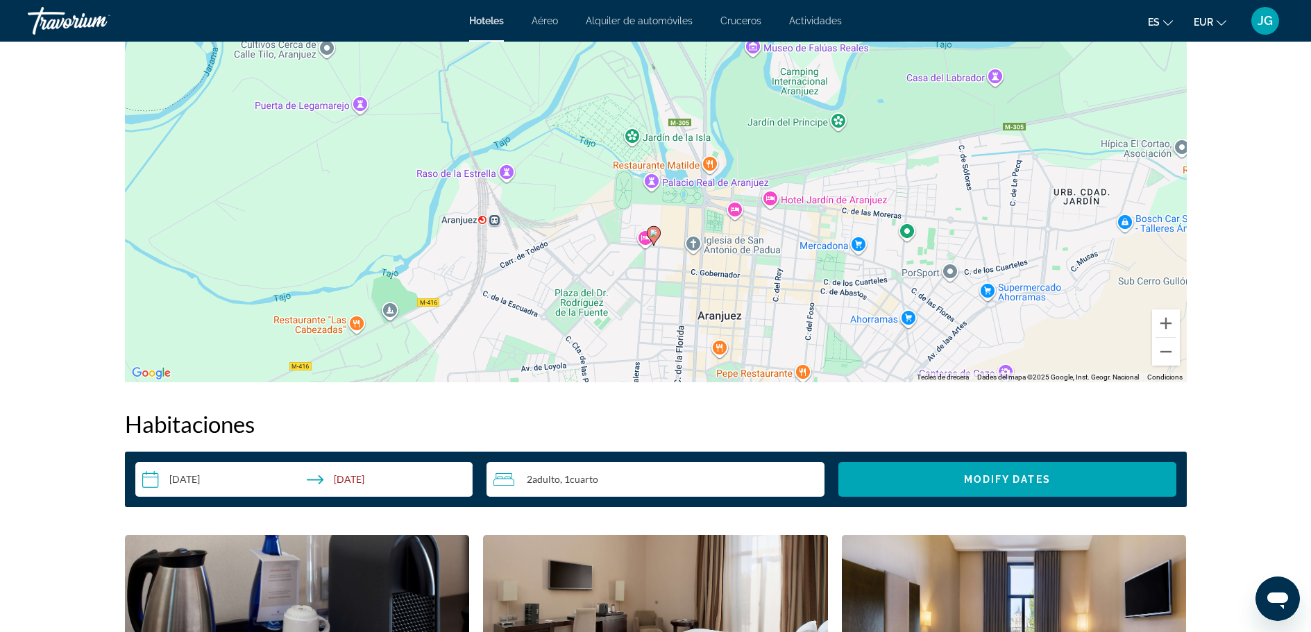
click at [646, 243] on div "Per activar la funció d'arrossegament amb el teclat, prem Alt+Retorn. Un cop la…" at bounding box center [656, 174] width 1062 height 417
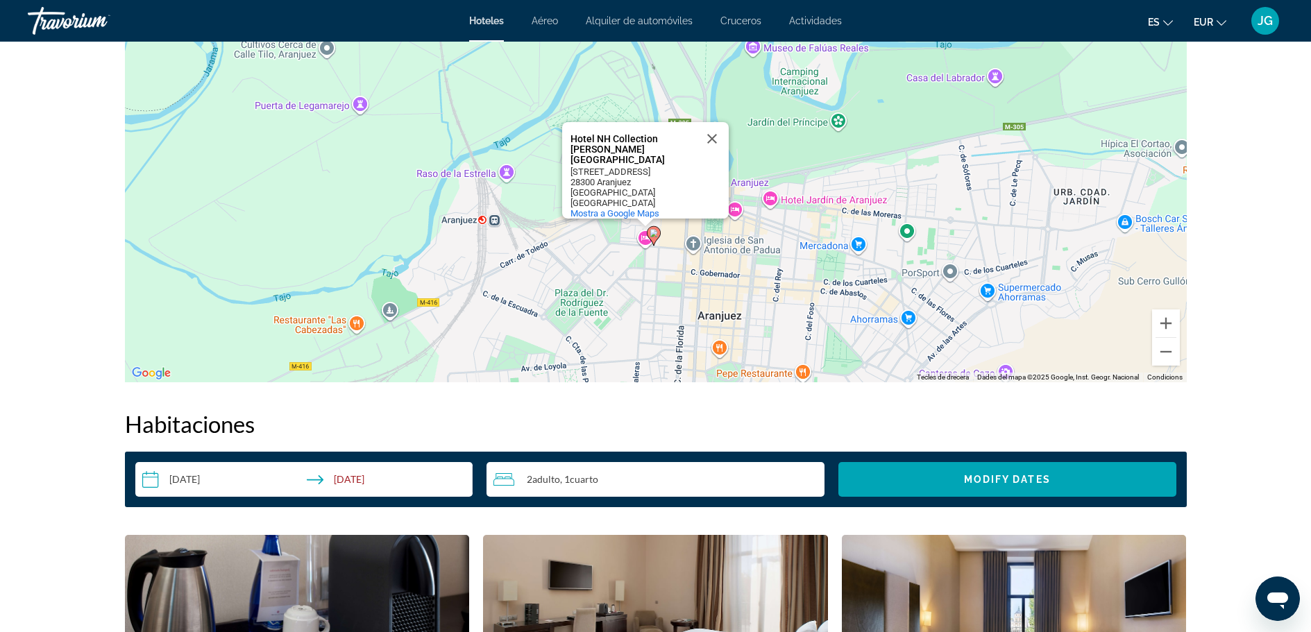
click at [572, 261] on div "Per activar la funció d'arrossegament amb el teclat, prem Alt+Retorn. Un cop la…" at bounding box center [656, 174] width 1062 height 417
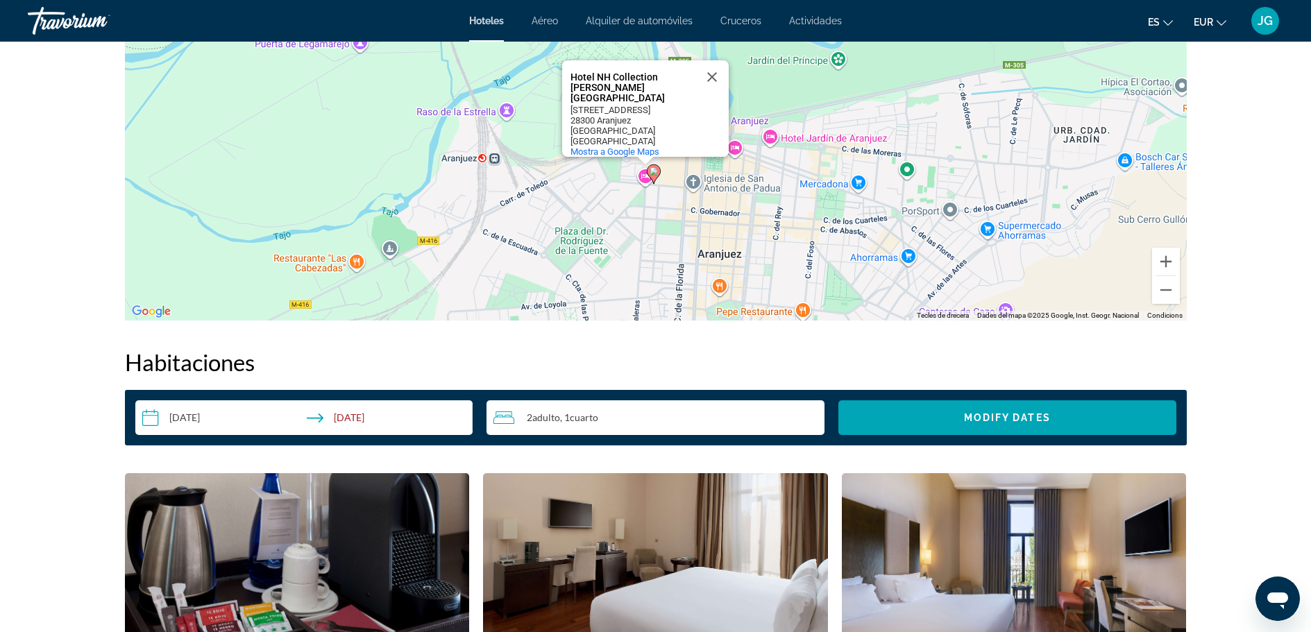
scroll to position [1520, 0]
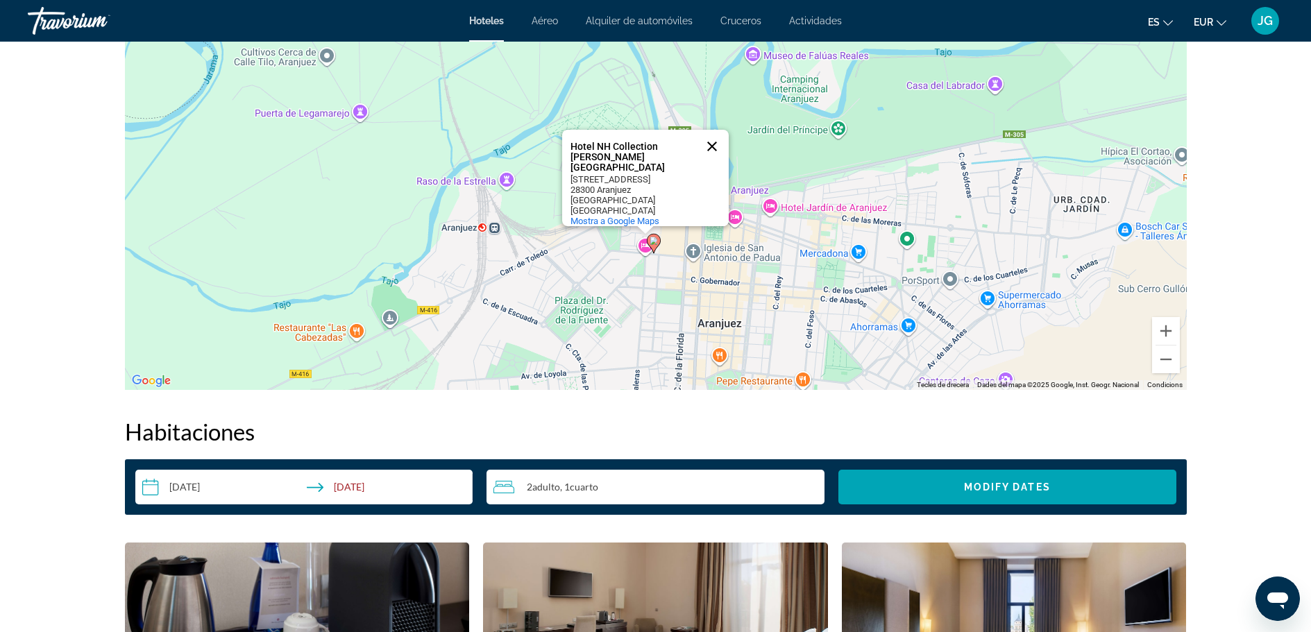
click at [714, 144] on button "Tanca" at bounding box center [712, 146] width 33 height 33
